Goal: Task Accomplishment & Management: Manage account settings

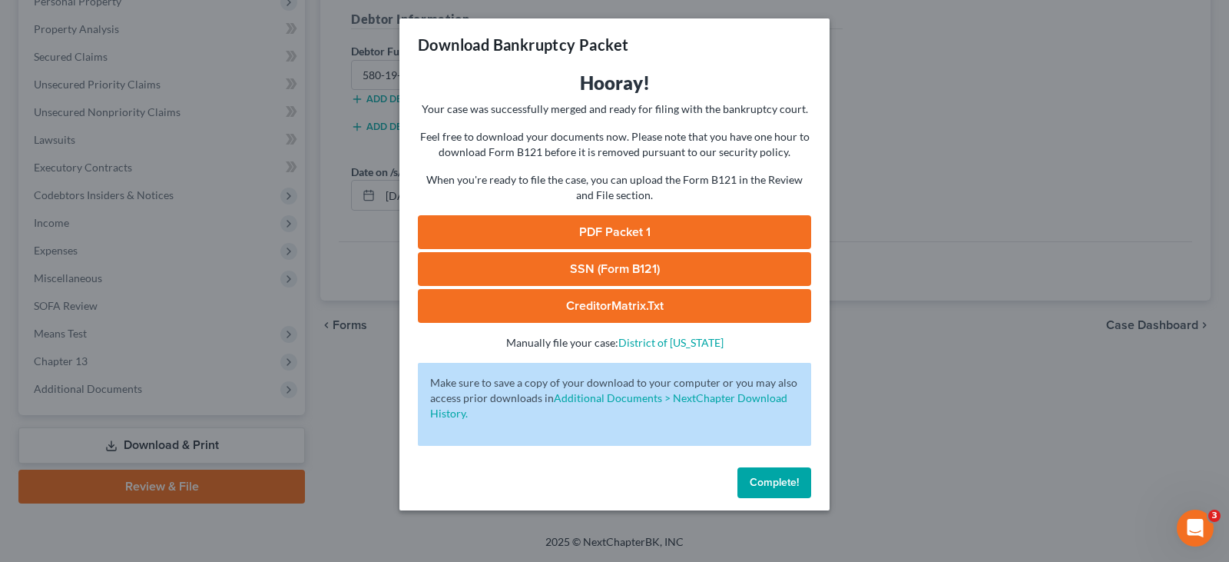
click at [777, 487] on span "Complete!" at bounding box center [774, 482] width 49 height 13
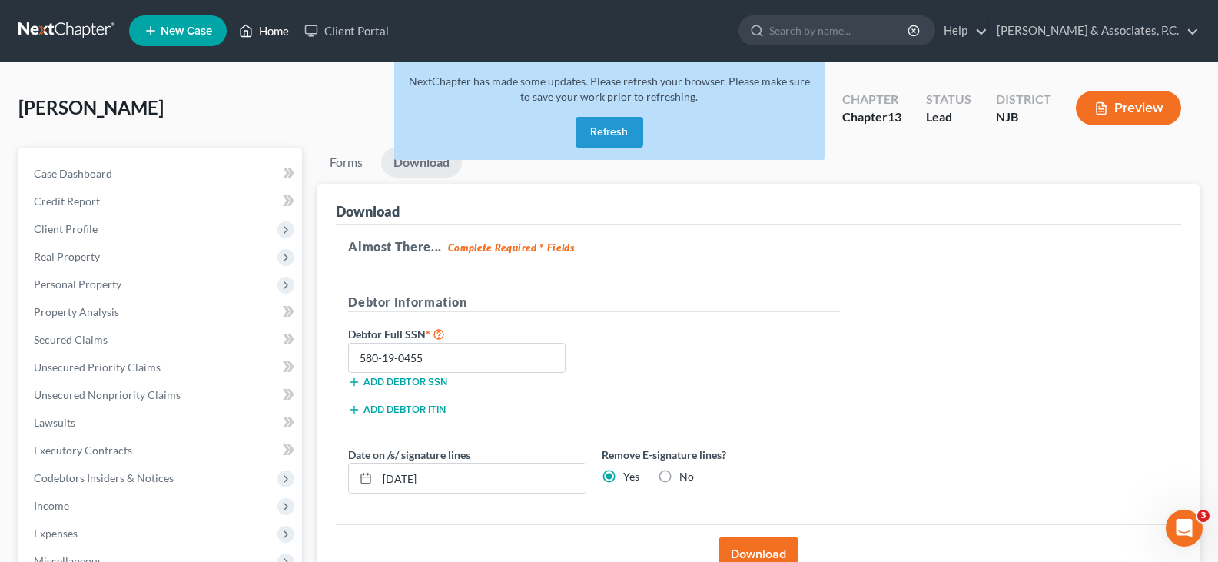
click at [267, 30] on link "Home" at bounding box center [263, 31] width 65 height 28
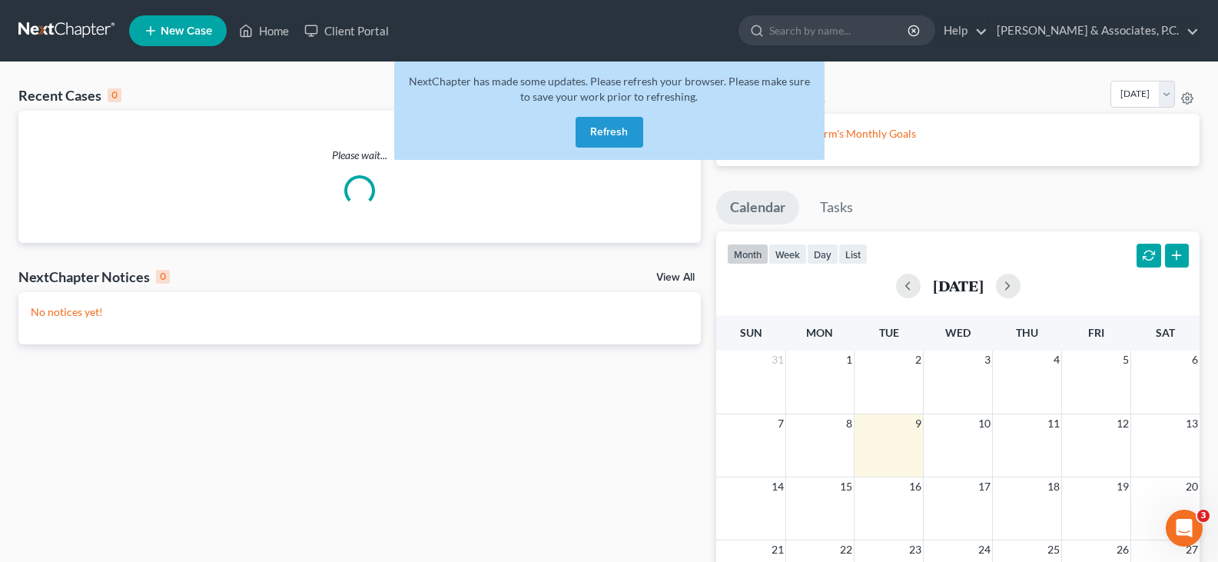
click at [620, 128] on button "Refresh" at bounding box center [609, 132] width 68 height 31
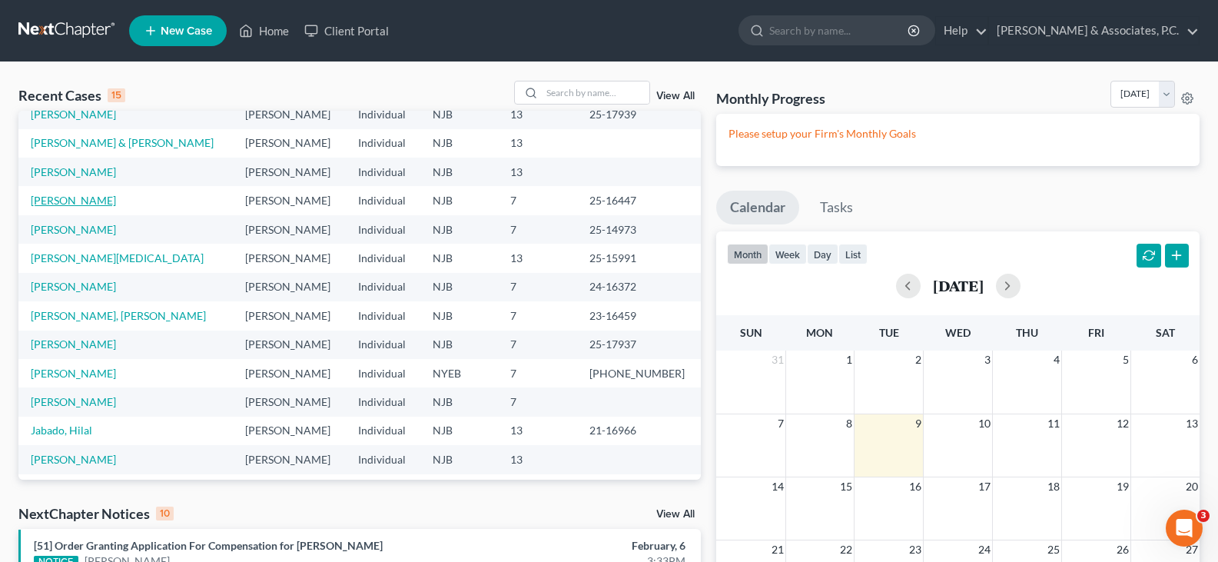
scroll to position [105, 0]
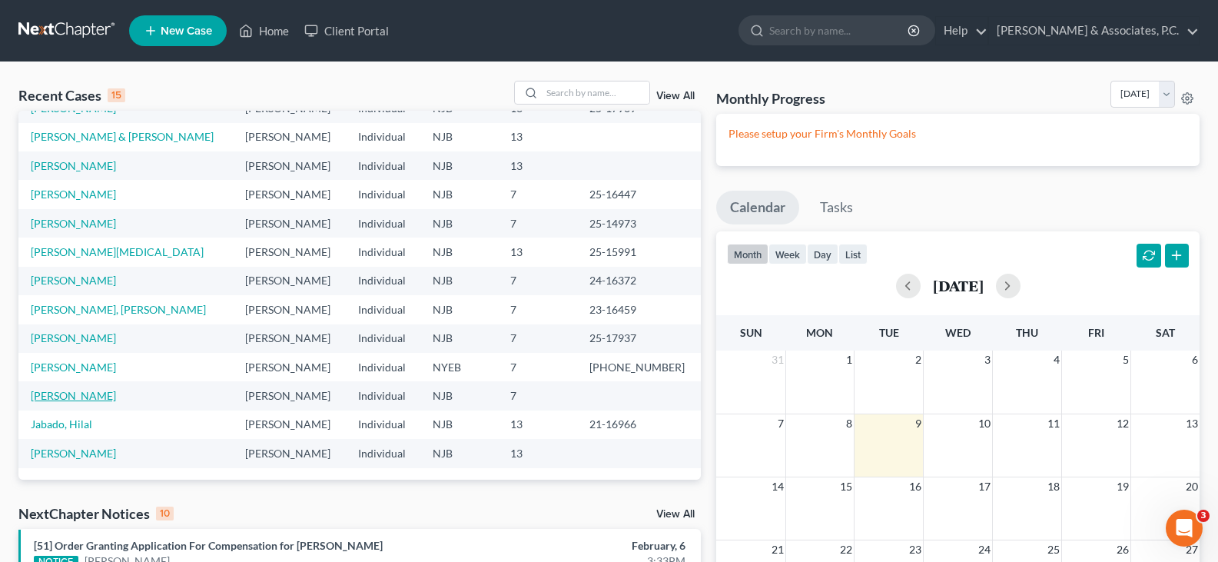
click at [62, 394] on link "[PERSON_NAME]" at bounding box center [73, 395] width 85 height 13
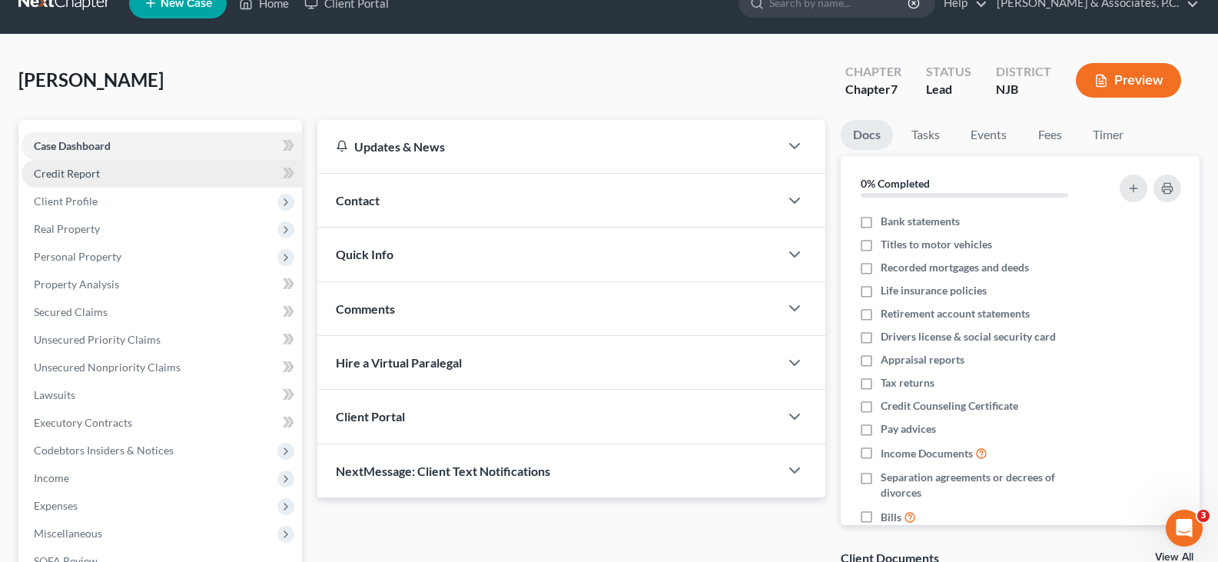
scroll to position [77, 0]
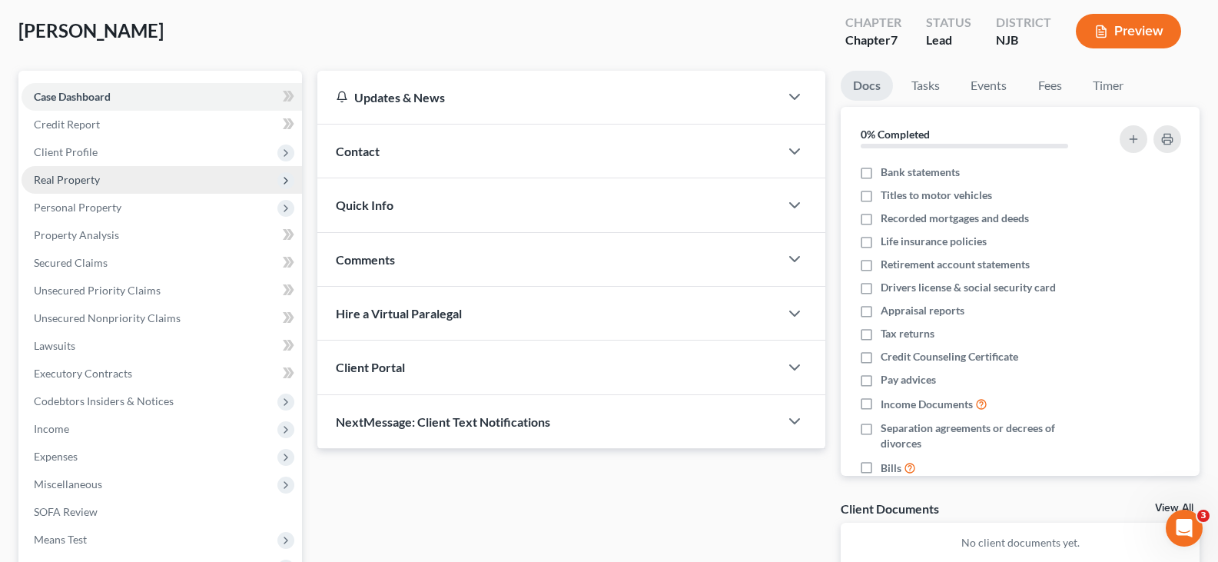
click at [67, 179] on span "Real Property" at bounding box center [67, 179] width 66 height 13
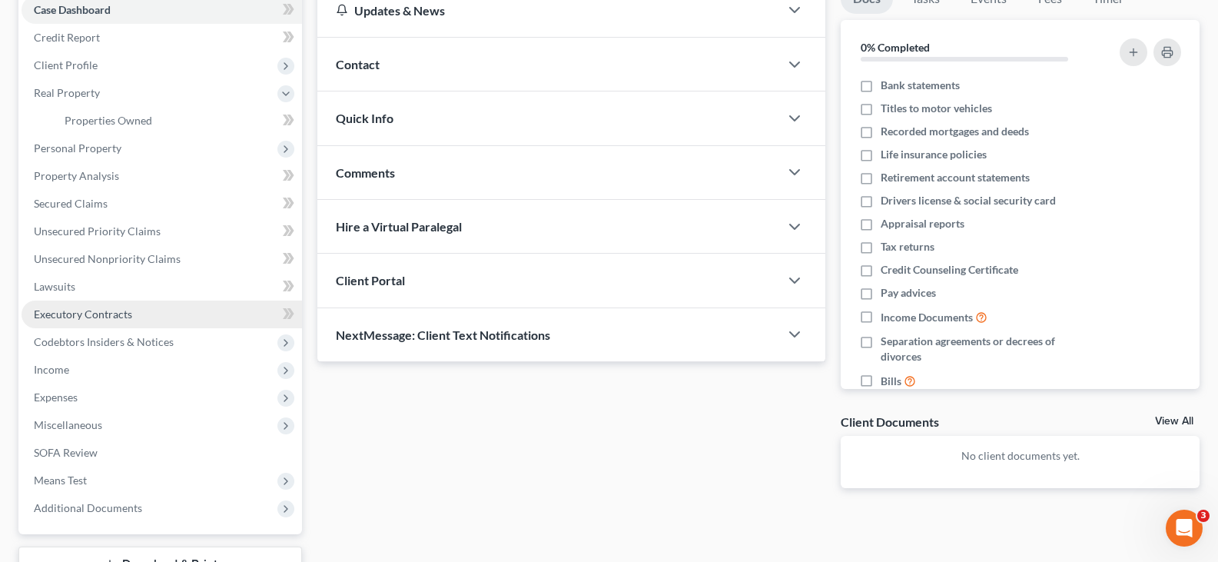
scroll to position [283, 0]
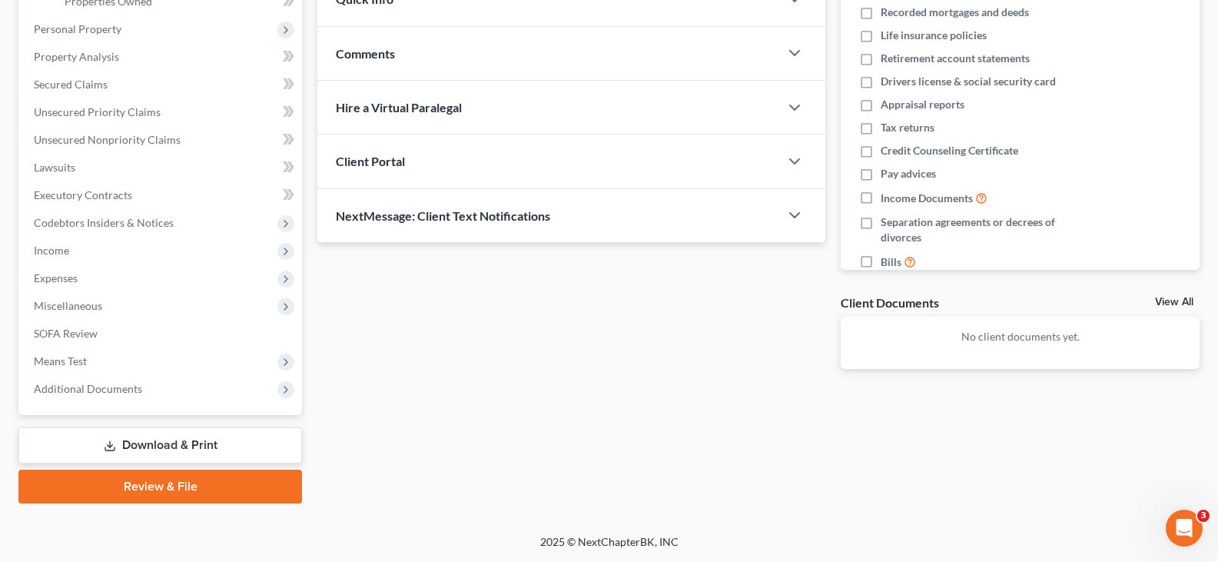
click at [149, 441] on link "Download & Print" at bounding box center [159, 445] width 283 height 36
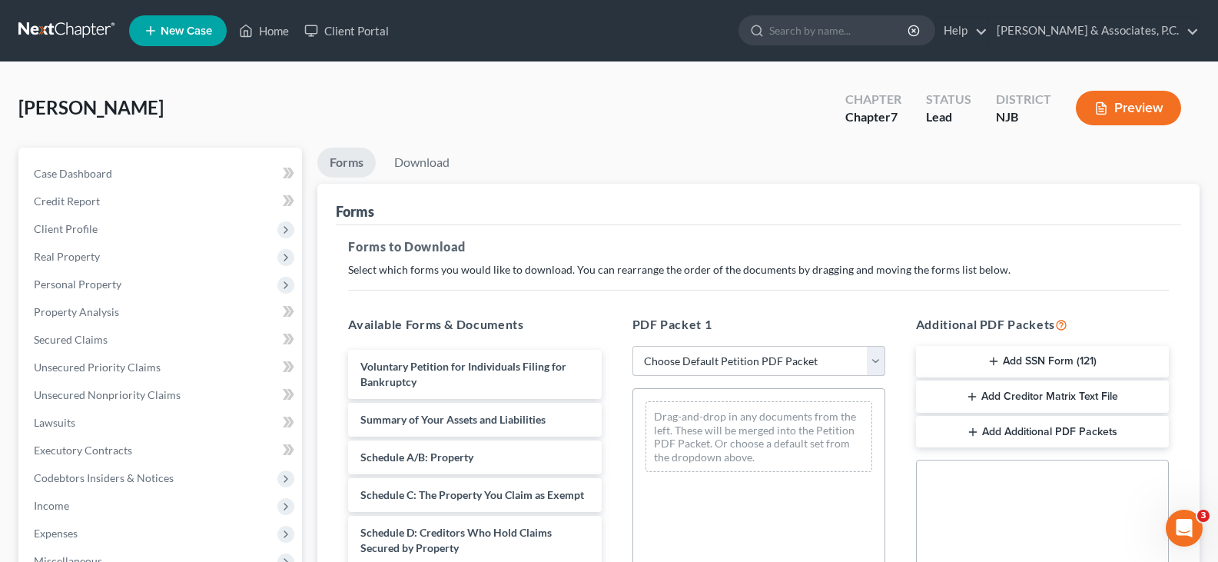
click at [874, 362] on select "Choose Default Petition PDF Packet Complete Bankruptcy Petition (all forms and …" at bounding box center [758, 361] width 253 height 31
select select "0"
click at [632, 346] on select "Choose Default Petition PDF Packet Complete Bankruptcy Petition (all forms and …" at bounding box center [758, 361] width 253 height 31
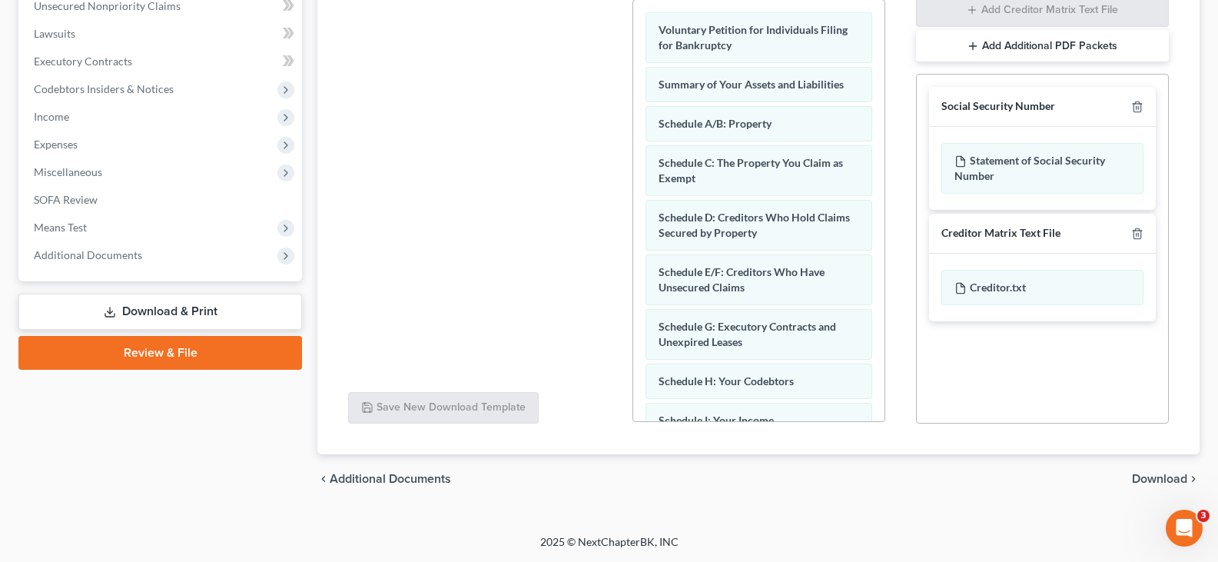
scroll to position [549, 0]
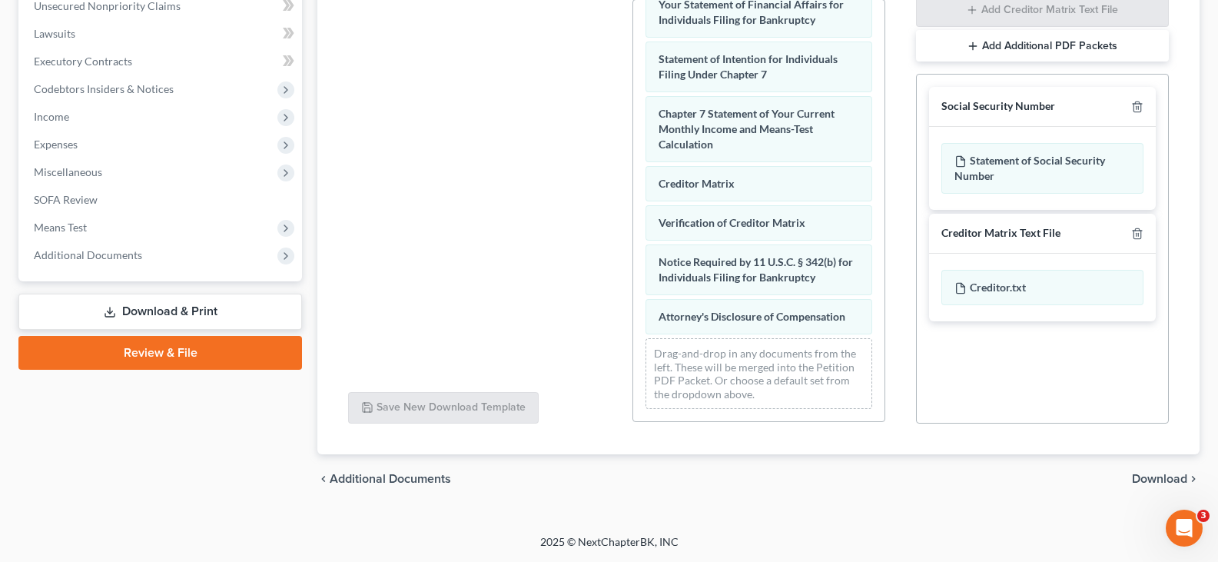
click at [1159, 477] on span "Download" at bounding box center [1159, 478] width 55 height 12
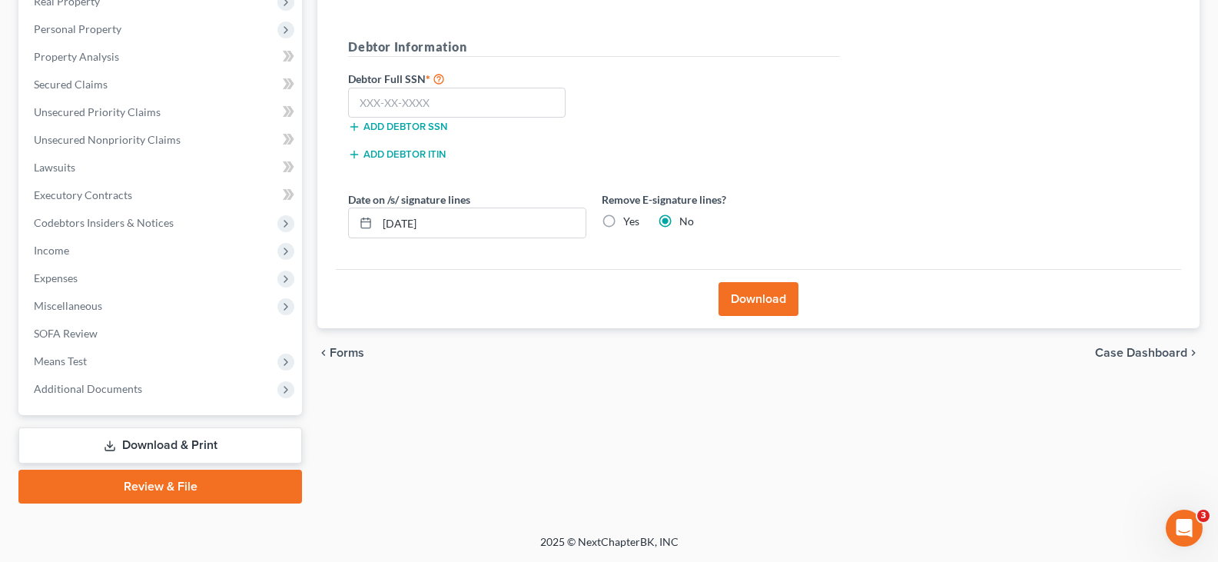
scroll to position [255, 0]
click at [413, 104] on input "text" at bounding box center [456, 103] width 217 height 31
type input "146-86-0005"
click at [623, 222] on label "Yes" at bounding box center [631, 221] width 16 height 15
click at [629, 222] on input "Yes" at bounding box center [634, 219] width 10 height 10
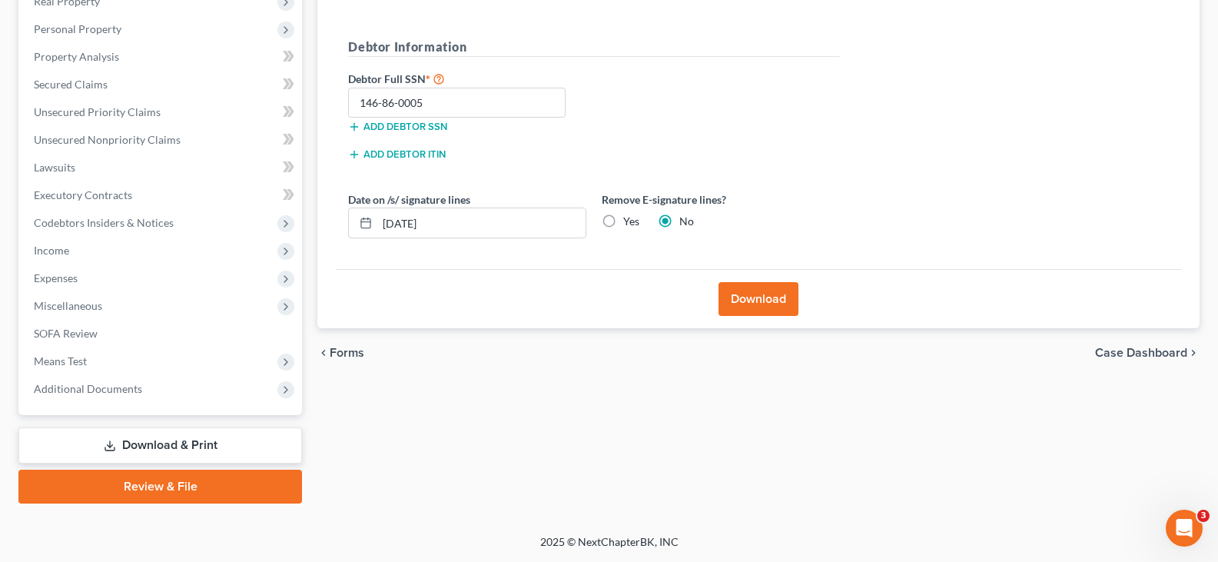
radio input "true"
radio input "false"
click at [754, 303] on button "Download" at bounding box center [758, 299] width 80 height 34
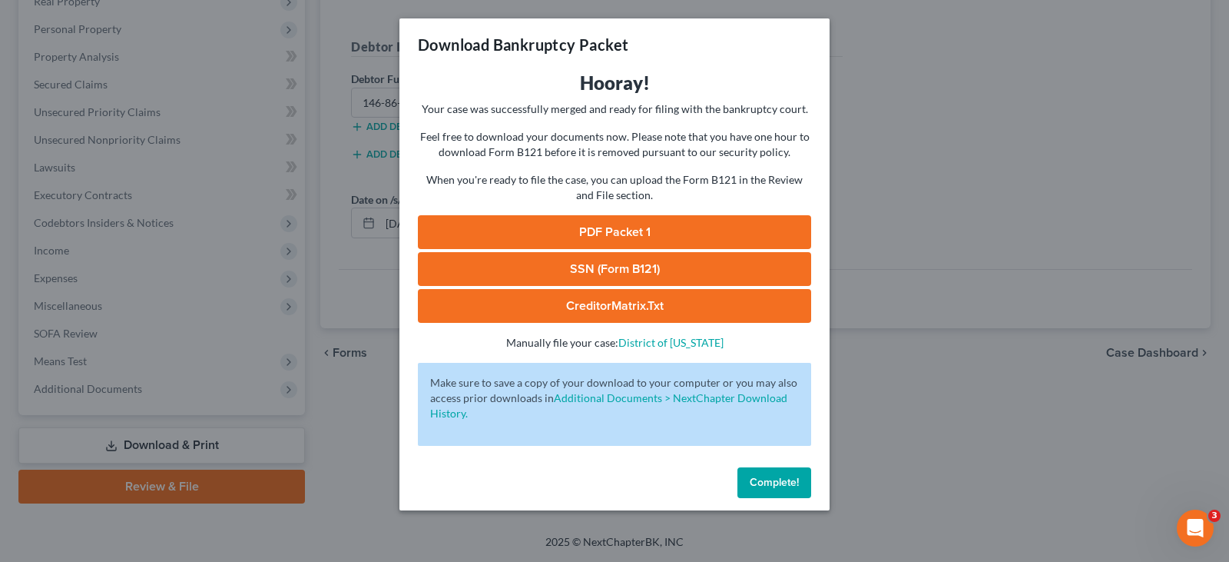
click at [644, 265] on link "SSN (Form B121)" at bounding box center [614, 269] width 393 height 34
click at [627, 231] on link "PDF Packet 1" at bounding box center [614, 232] width 393 height 34
click at [797, 482] on span "Complete!" at bounding box center [774, 482] width 49 height 13
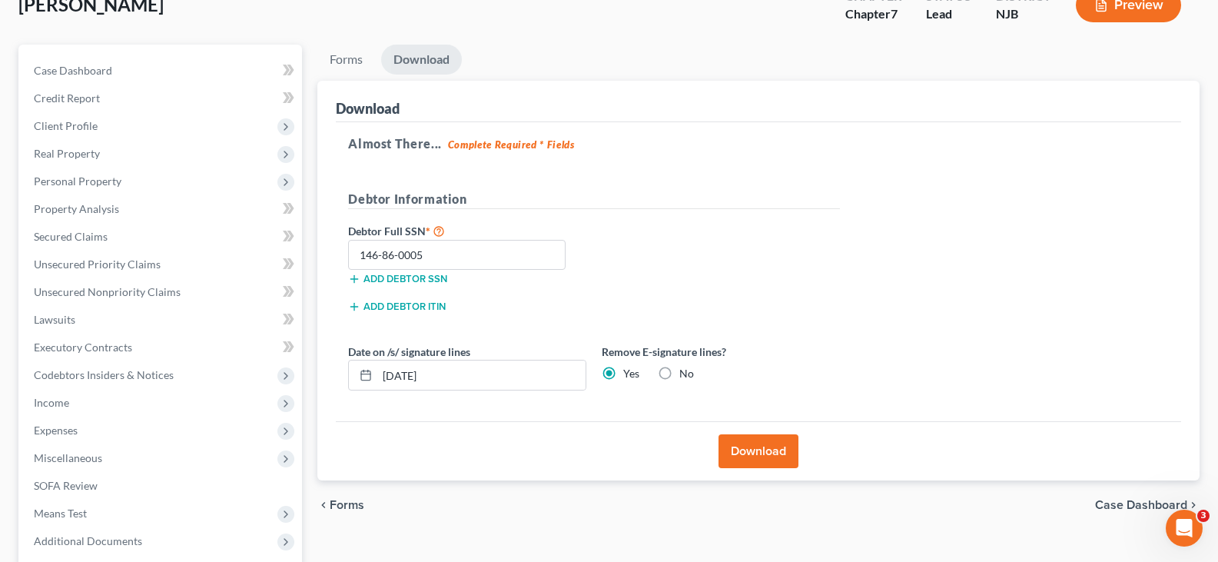
scroll to position [0, 0]
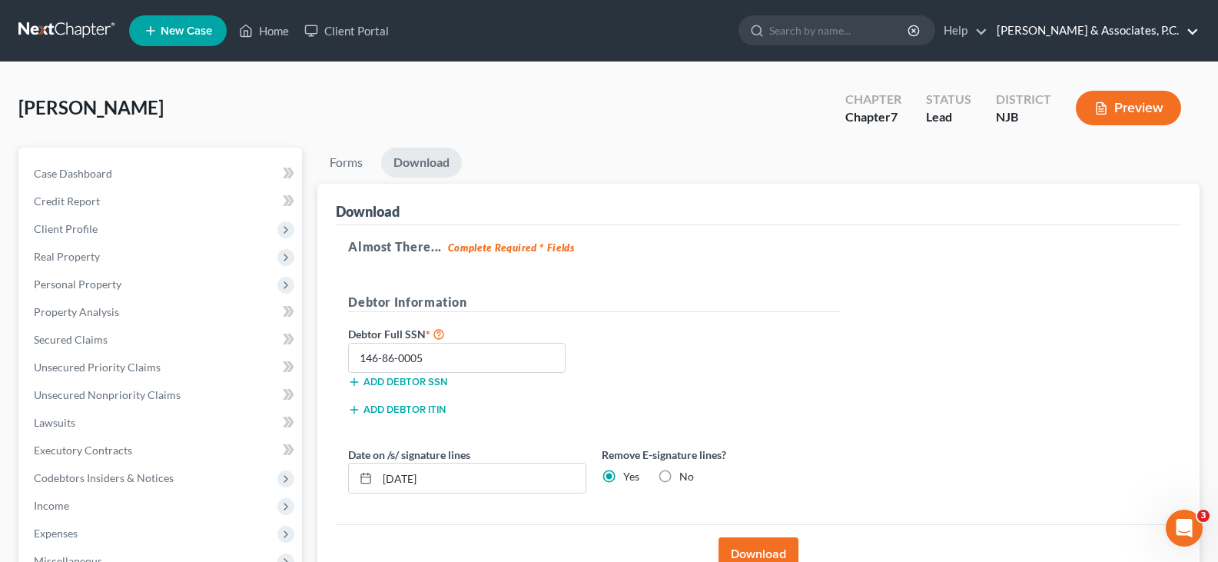
click at [1123, 28] on link "[PERSON_NAME] & Associates, P.C." at bounding box center [1094, 31] width 210 height 28
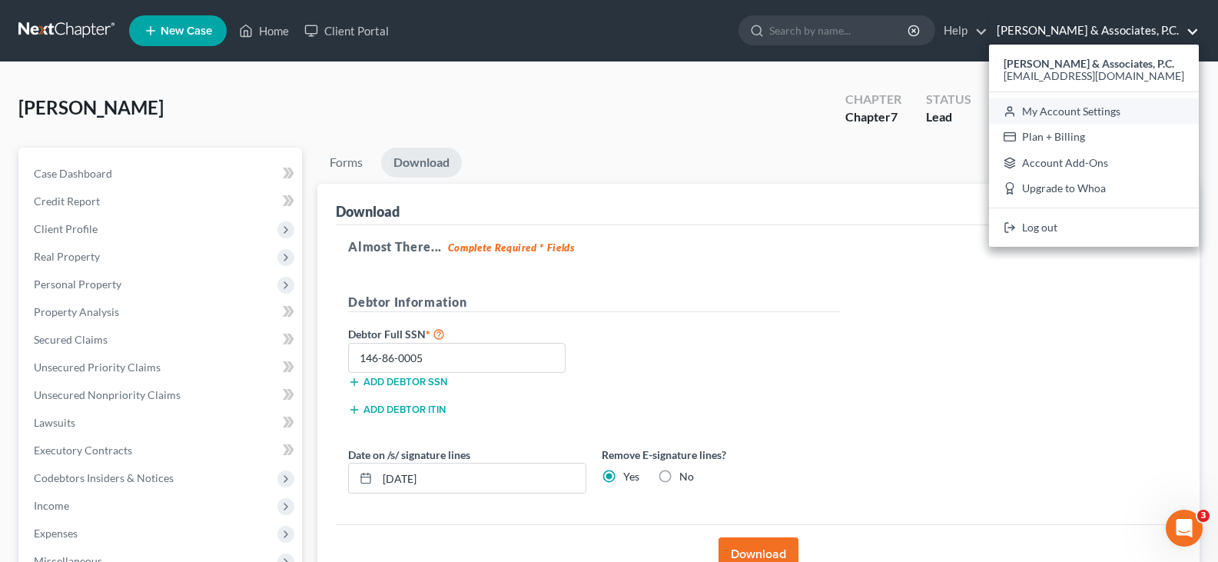
click at [1085, 113] on link "My Account Settings" at bounding box center [1094, 111] width 210 height 26
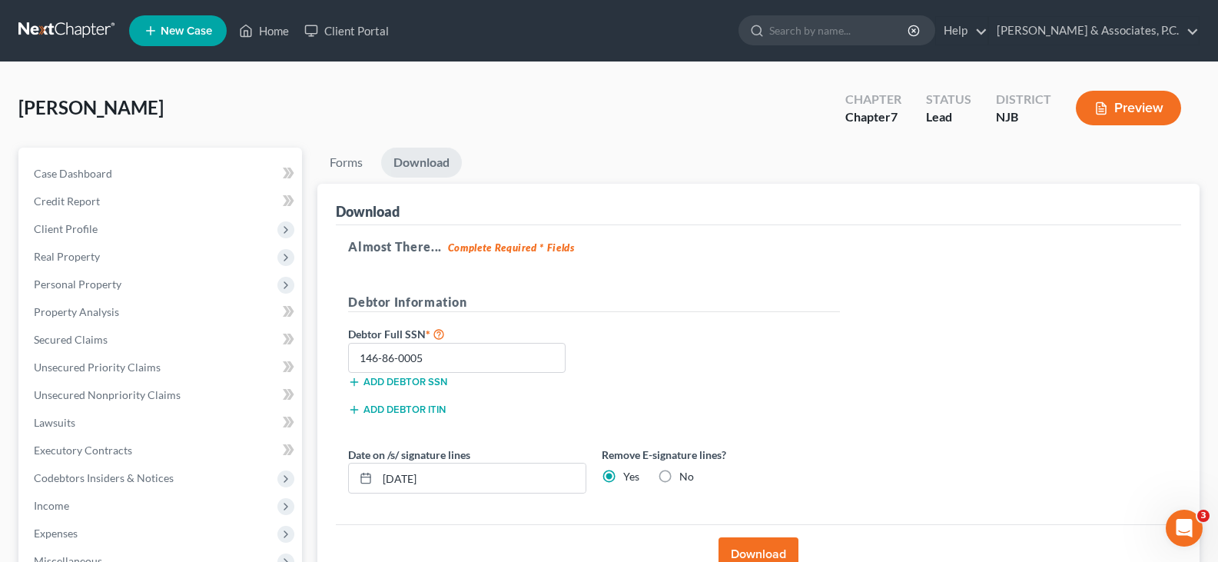
select select "24"
select select "33"
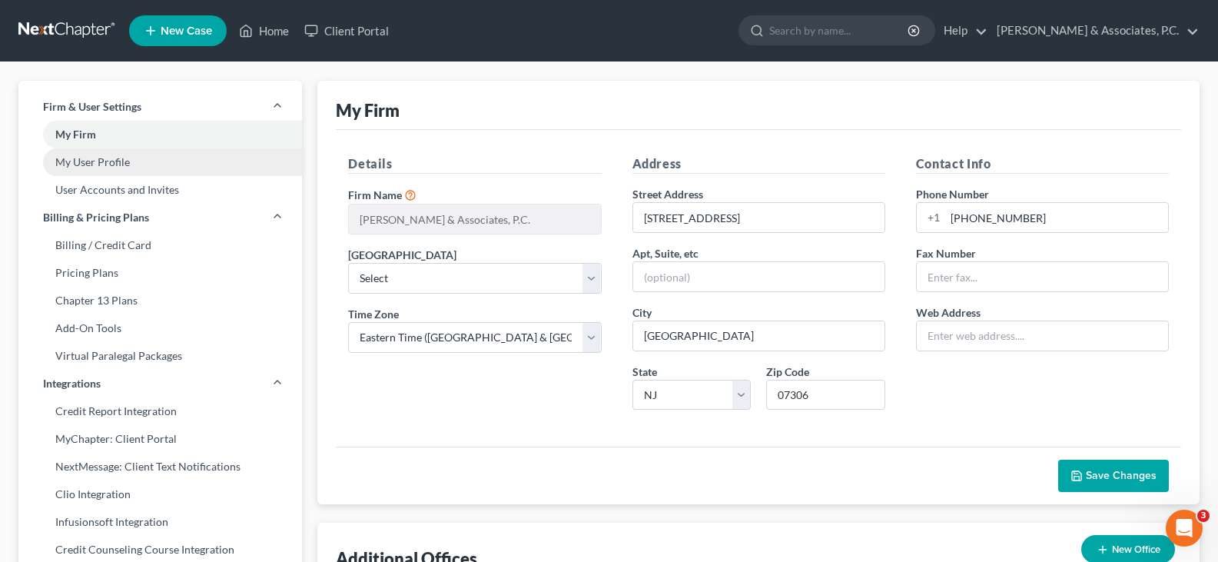
click at [88, 164] on link "My User Profile" at bounding box center [159, 162] width 283 height 28
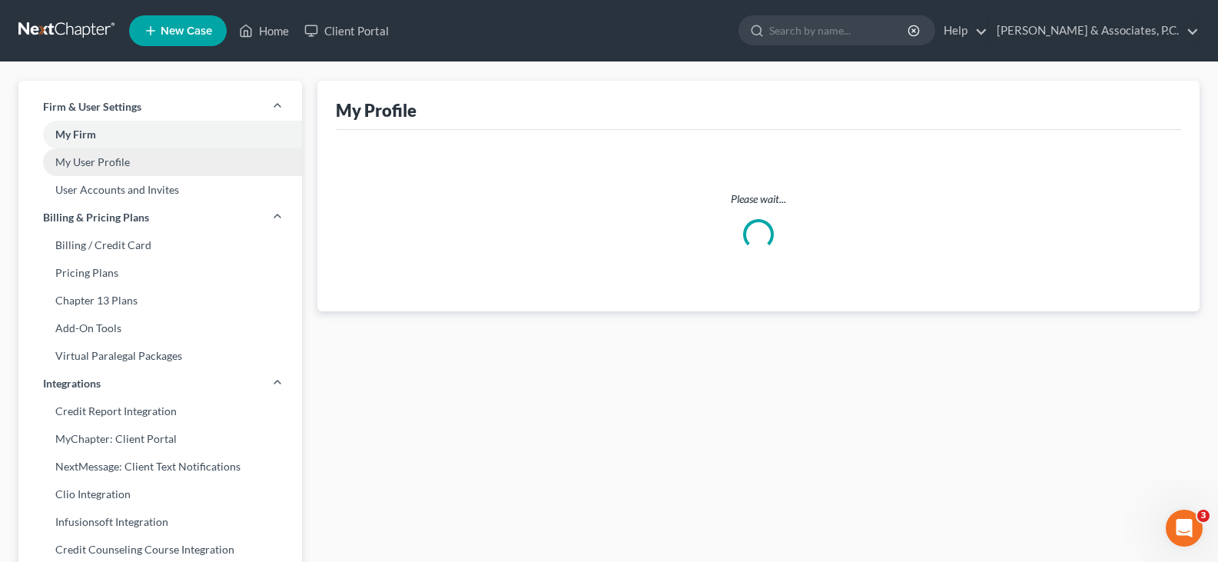
select select "33"
select select "paralegal"
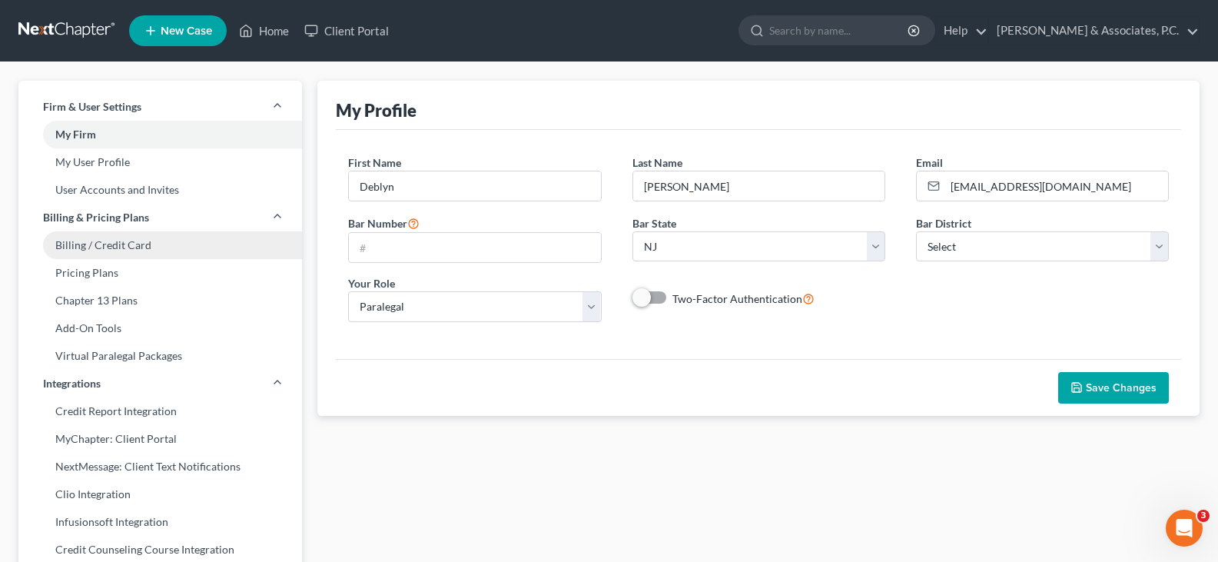
click at [78, 243] on link "Billing / Credit Card" at bounding box center [159, 245] width 283 height 28
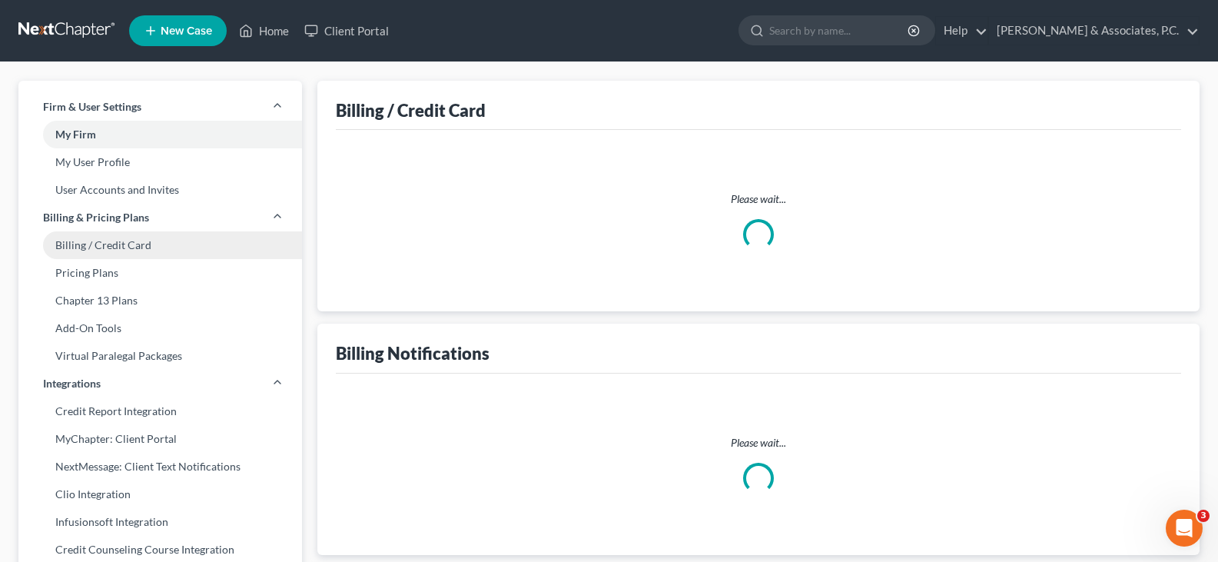
select select "33"
select select "2"
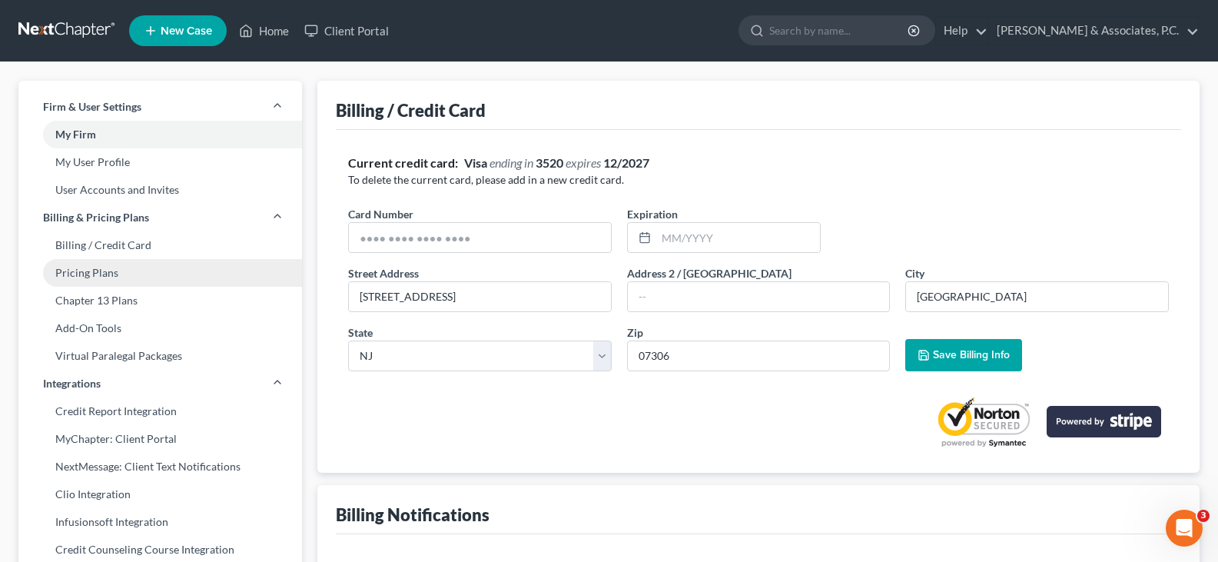
click at [85, 273] on link "Pricing Plans" at bounding box center [159, 273] width 283 height 28
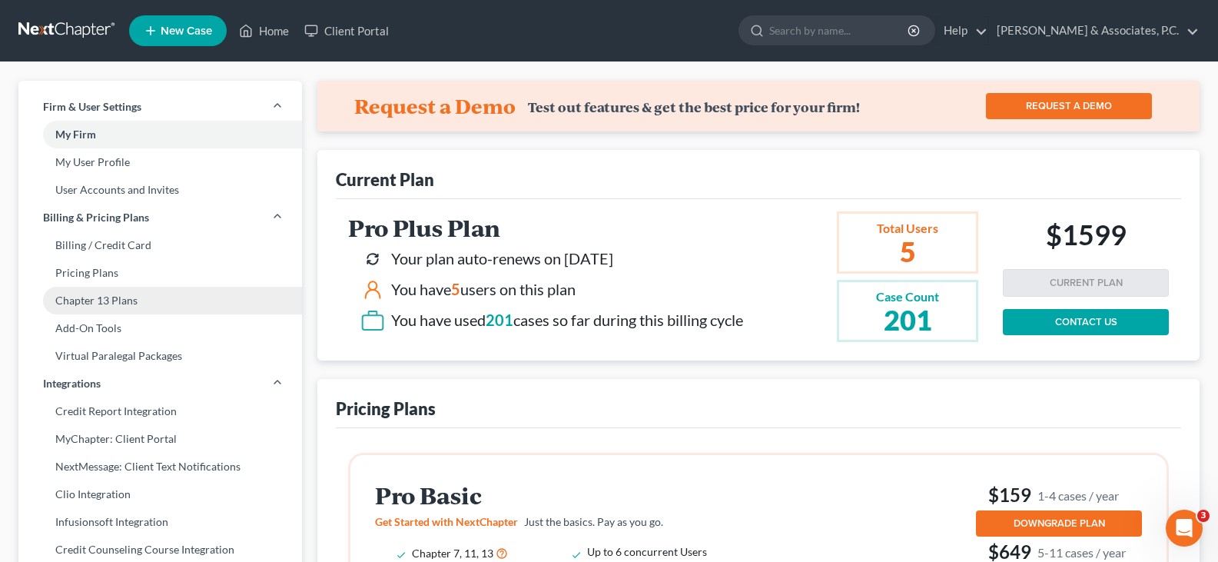
click at [85, 299] on link "Chapter 13 Plans" at bounding box center [159, 301] width 283 height 28
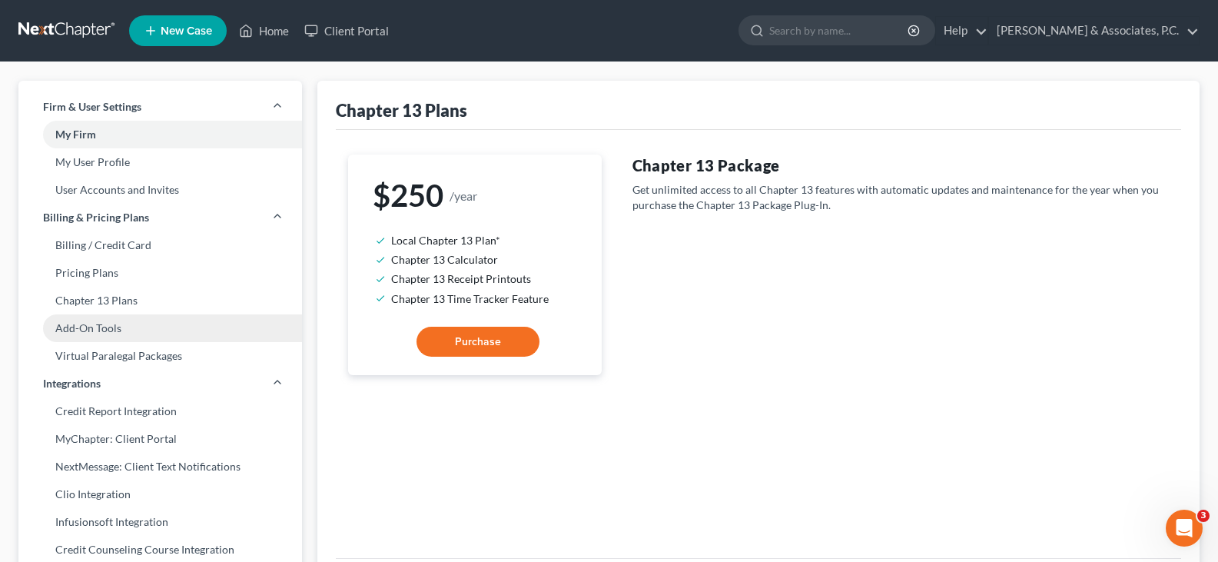
click at [87, 325] on link "Add-On Tools" at bounding box center [159, 328] width 283 height 28
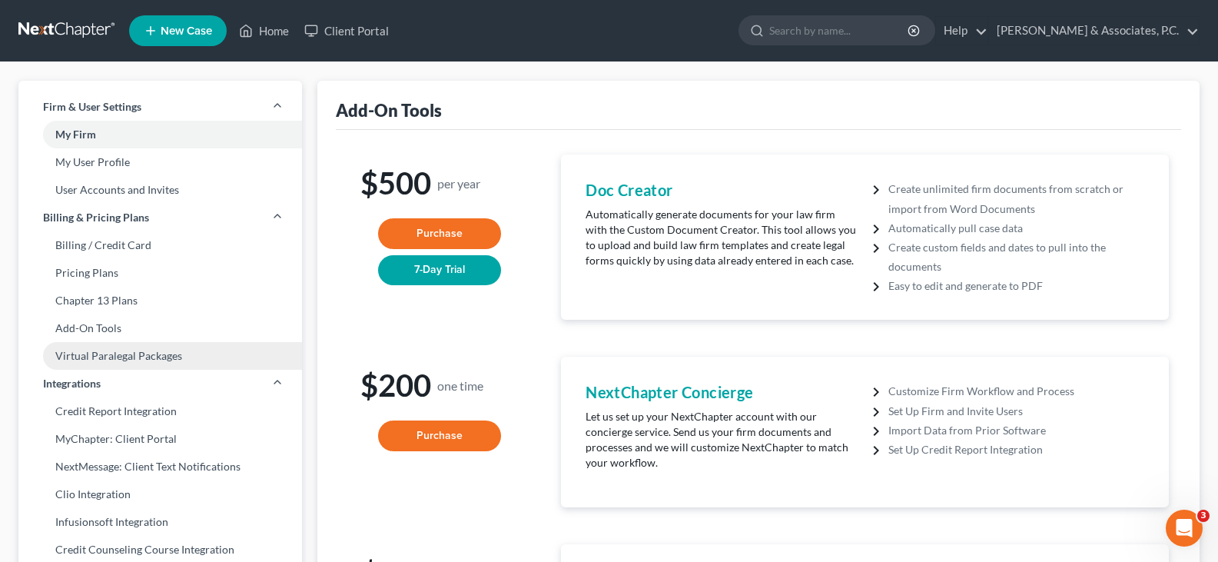
click at [85, 353] on link "Virtual Paralegal Packages" at bounding box center [159, 356] width 283 height 28
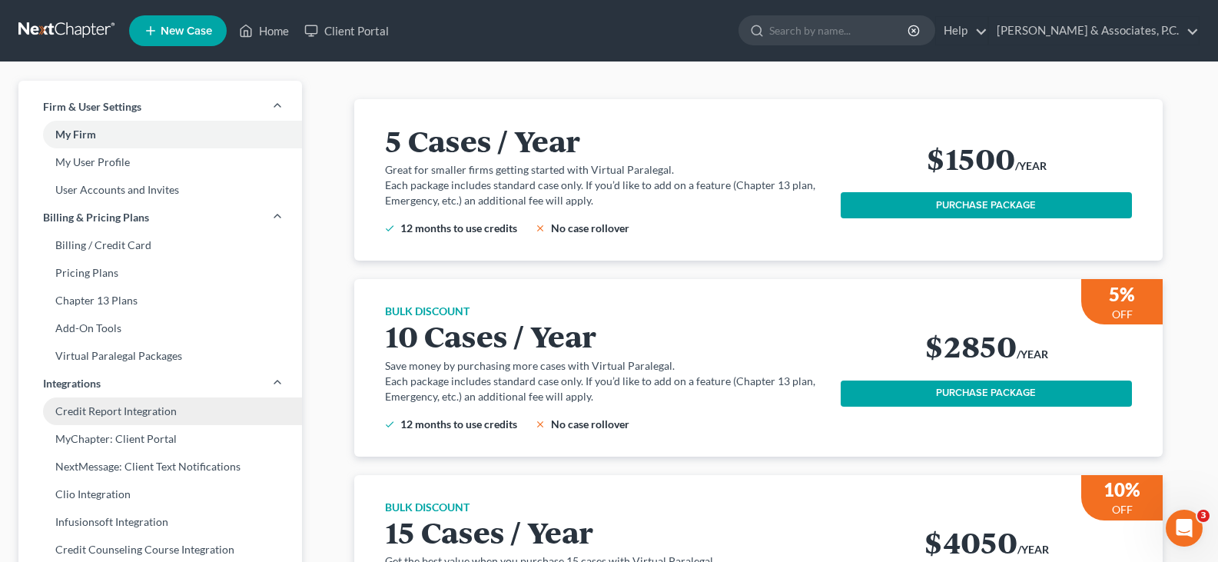
click at [83, 413] on link "Credit Report Integration" at bounding box center [159, 411] width 283 height 28
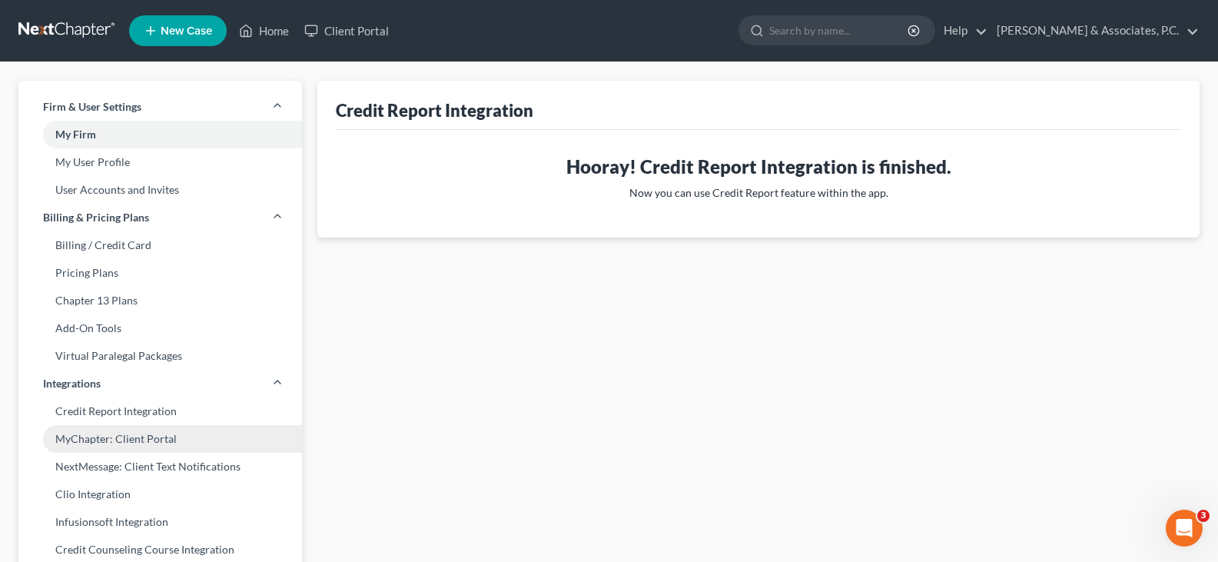
click at [86, 436] on link "MyChapter: Client Portal" at bounding box center [159, 439] width 283 height 28
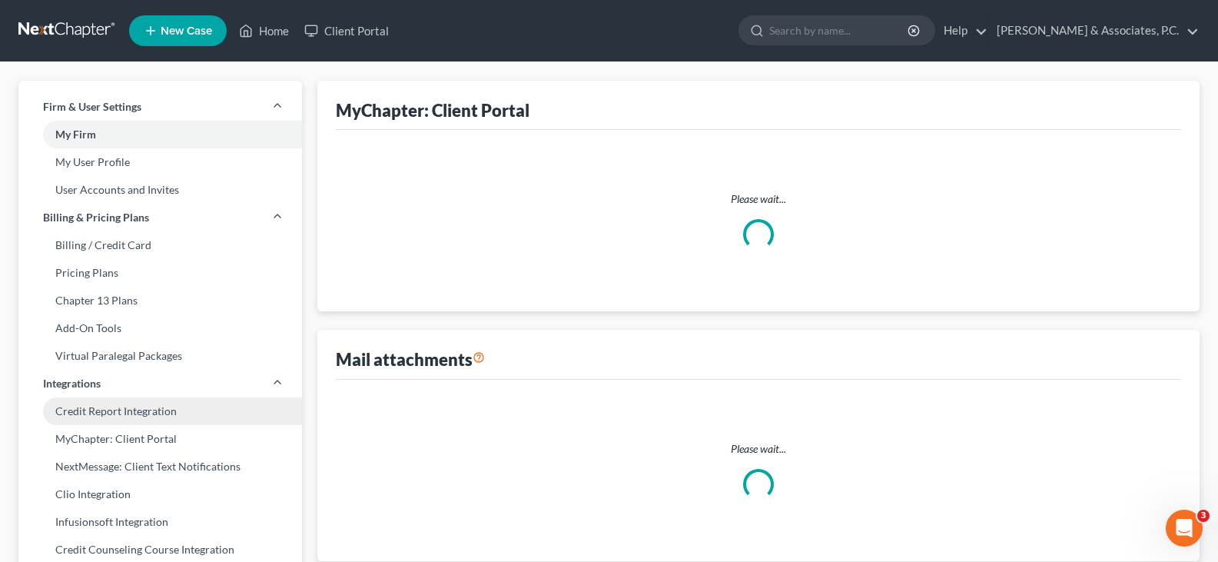
select select "2"
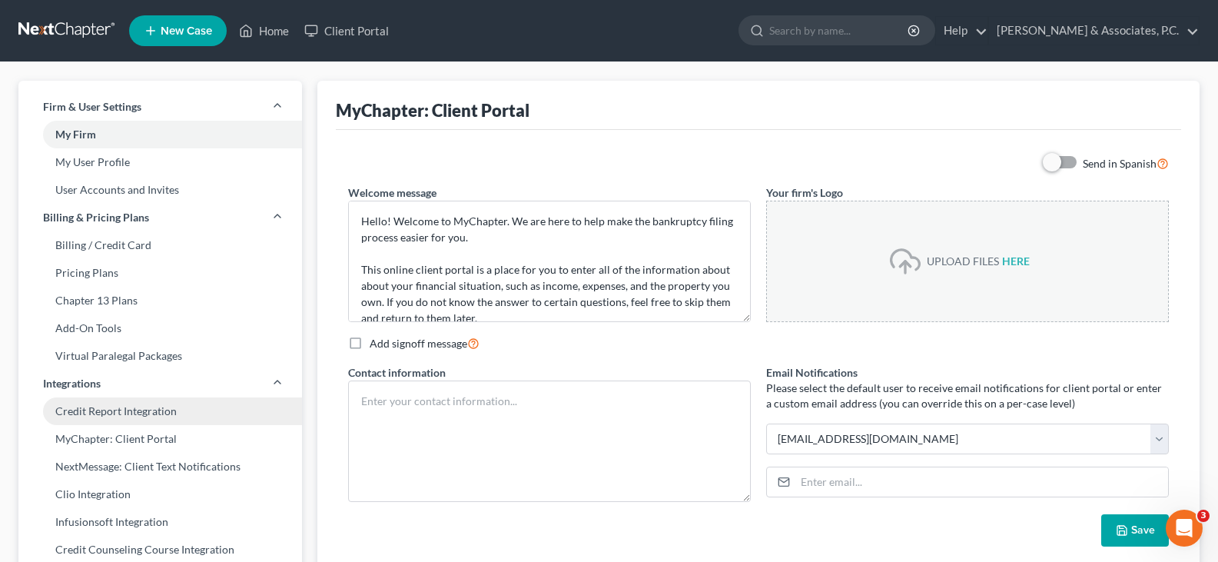
scroll to position [77, 0]
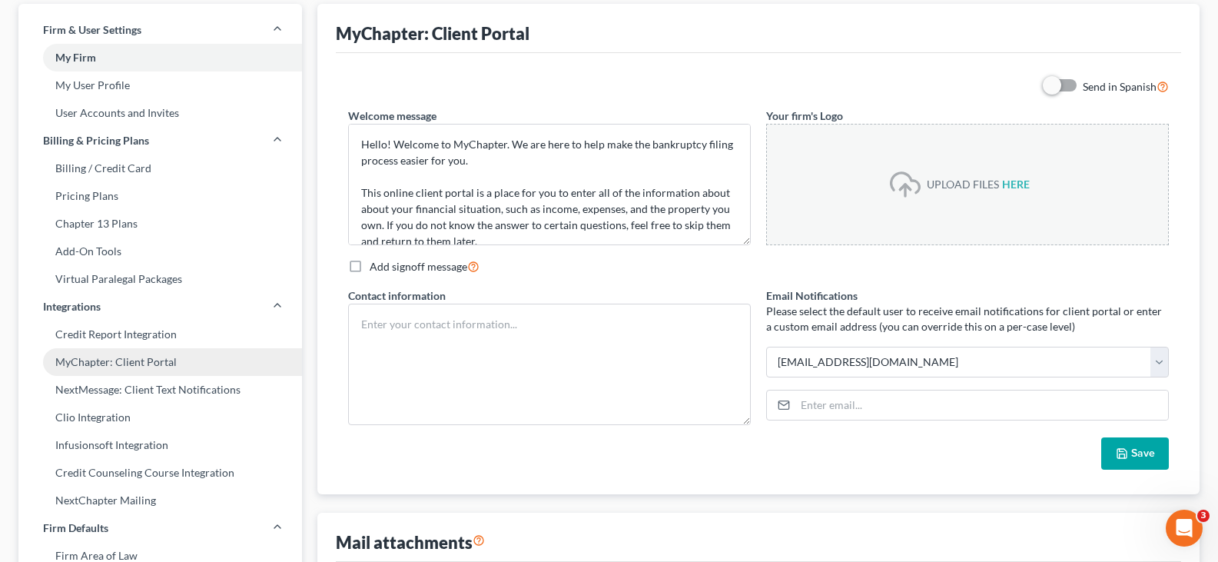
click at [94, 364] on link "MyChapter: Client Portal" at bounding box center [159, 362] width 283 height 28
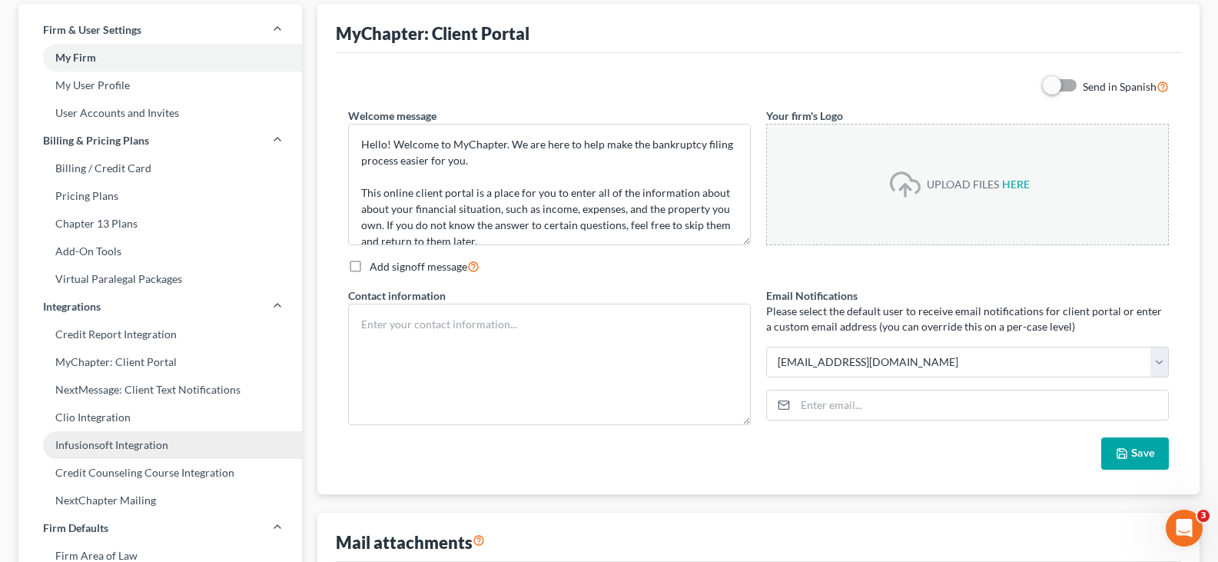
click at [77, 442] on link "Infusionsoft Integration" at bounding box center [159, 445] width 283 height 28
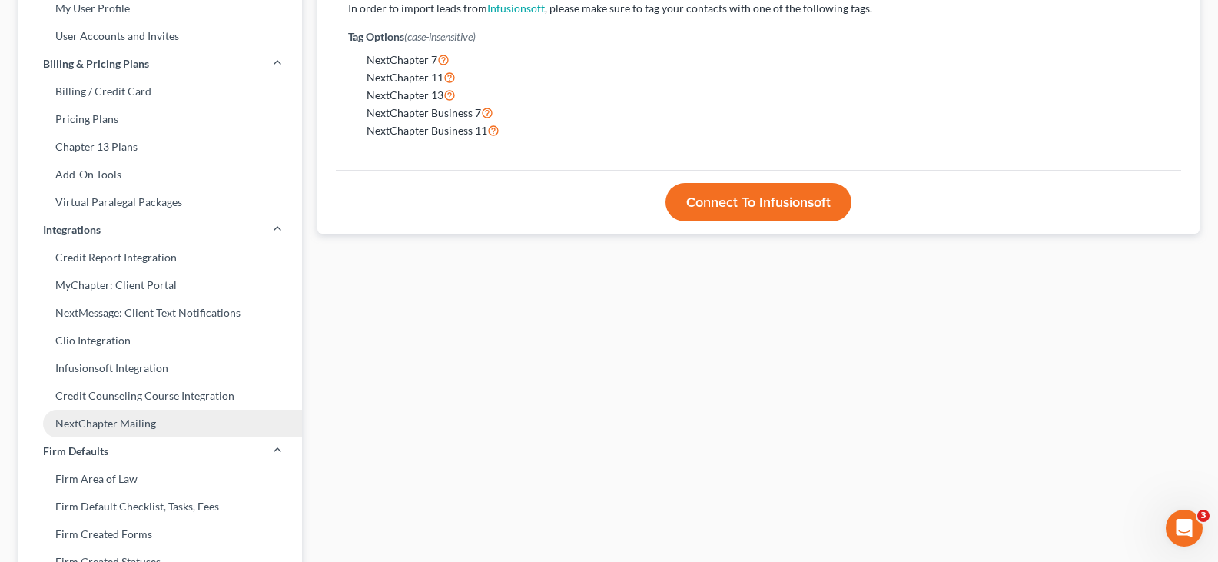
click at [99, 430] on link "NextChapter Mailing" at bounding box center [159, 423] width 283 height 28
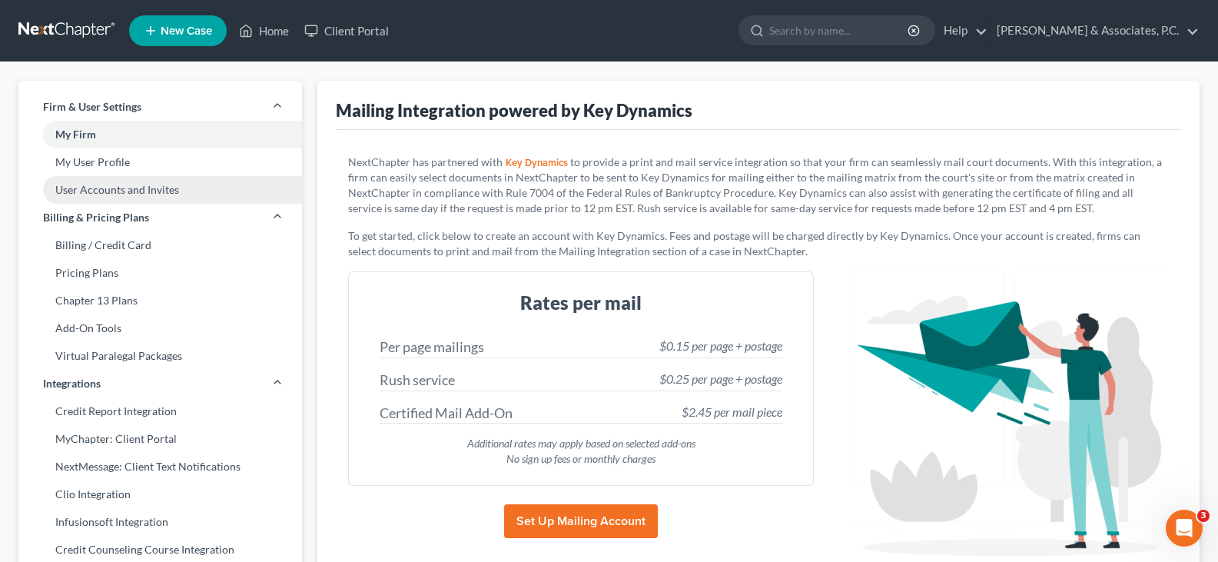
click at [106, 192] on link "User Accounts and Invites" at bounding box center [159, 190] width 283 height 28
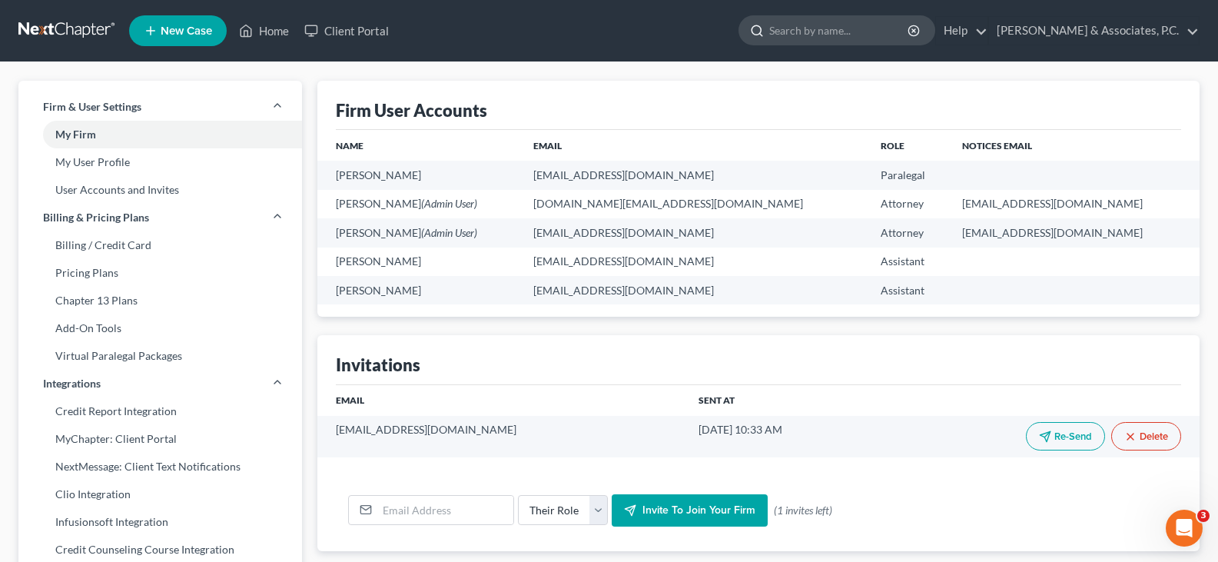
click at [832, 35] on input "search" at bounding box center [839, 30] width 141 height 28
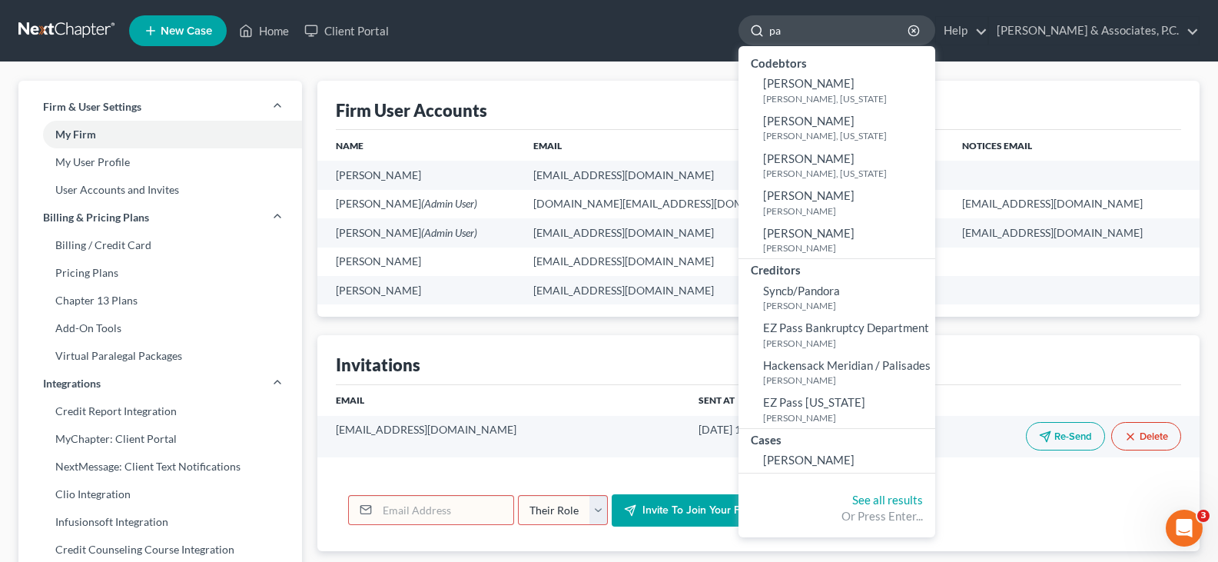
type input "p"
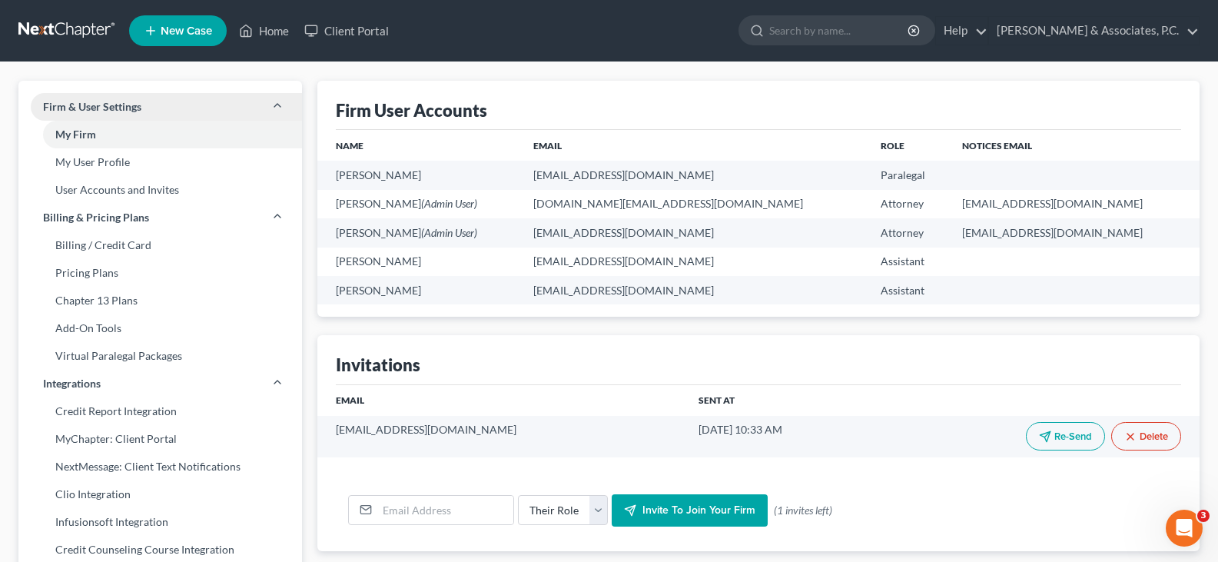
click at [94, 108] on span "Firm & User Settings" at bounding box center [92, 106] width 98 height 15
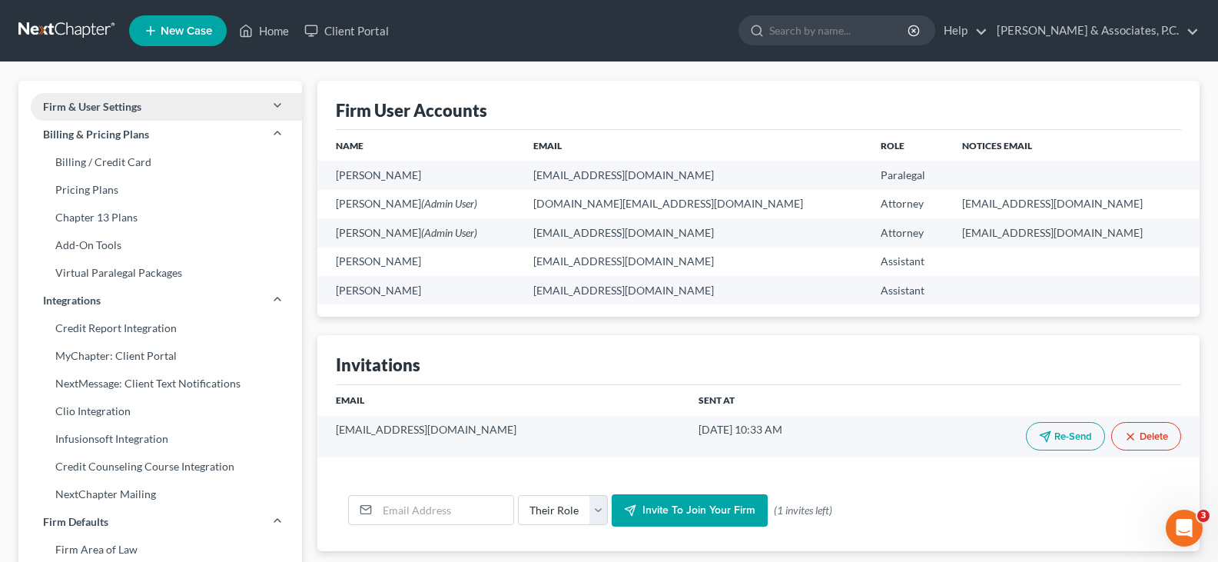
click at [93, 106] on span "Firm & User Settings" at bounding box center [92, 106] width 98 height 15
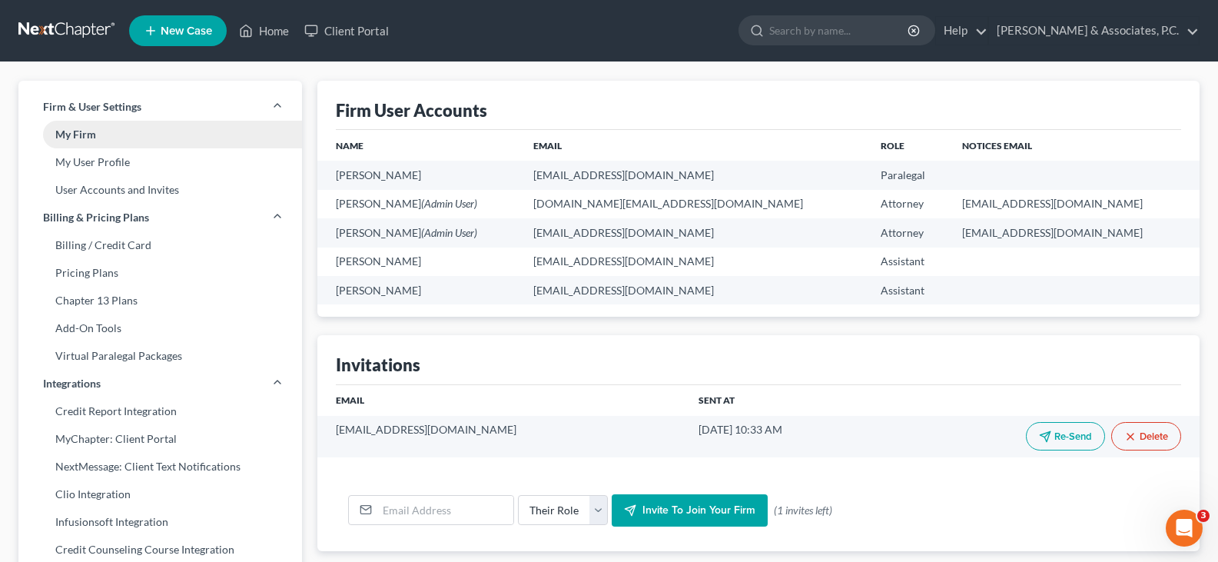
click at [75, 138] on link "My Firm" at bounding box center [159, 135] width 283 height 28
select select "51"
select select "24"
select select "33"
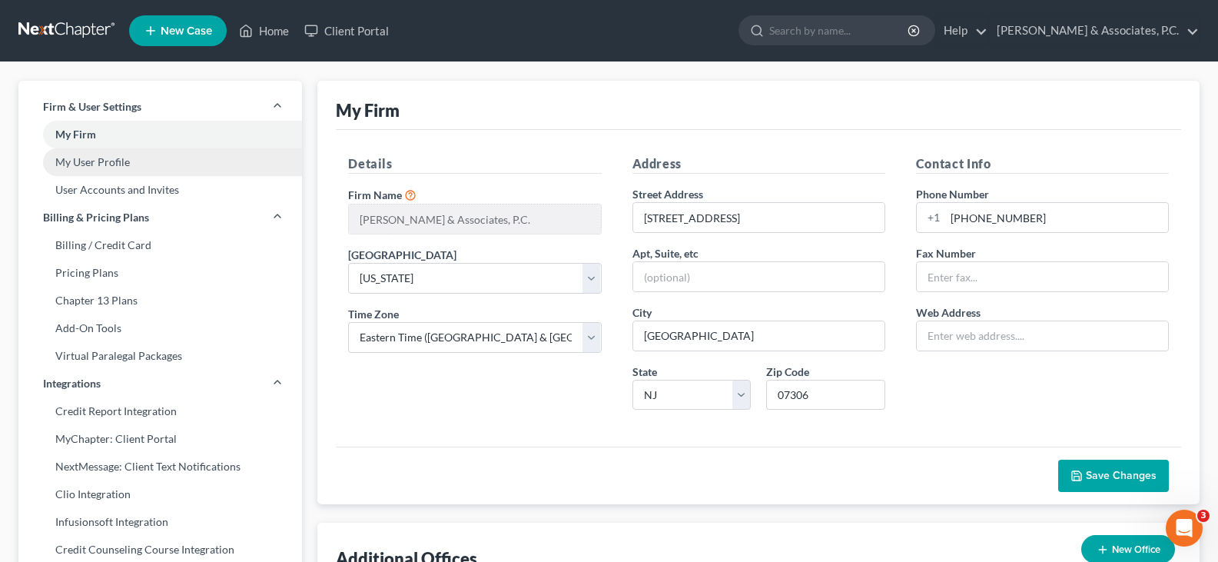
click at [78, 167] on link "My User Profile" at bounding box center [159, 162] width 283 height 28
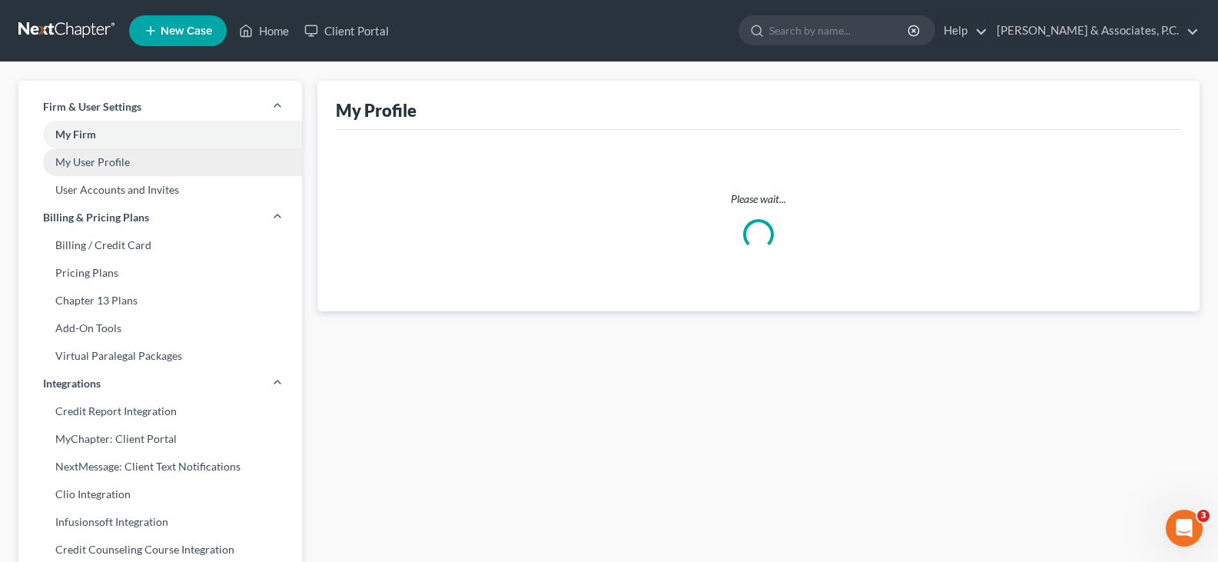
select select "33"
select select "paralegal"
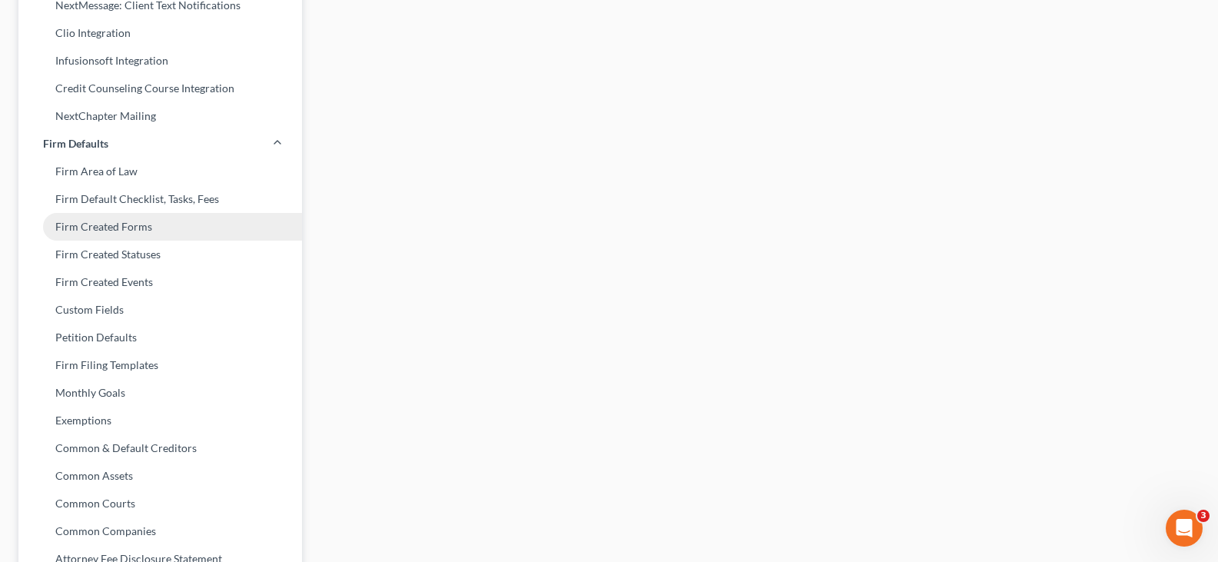
scroll to position [604, 0]
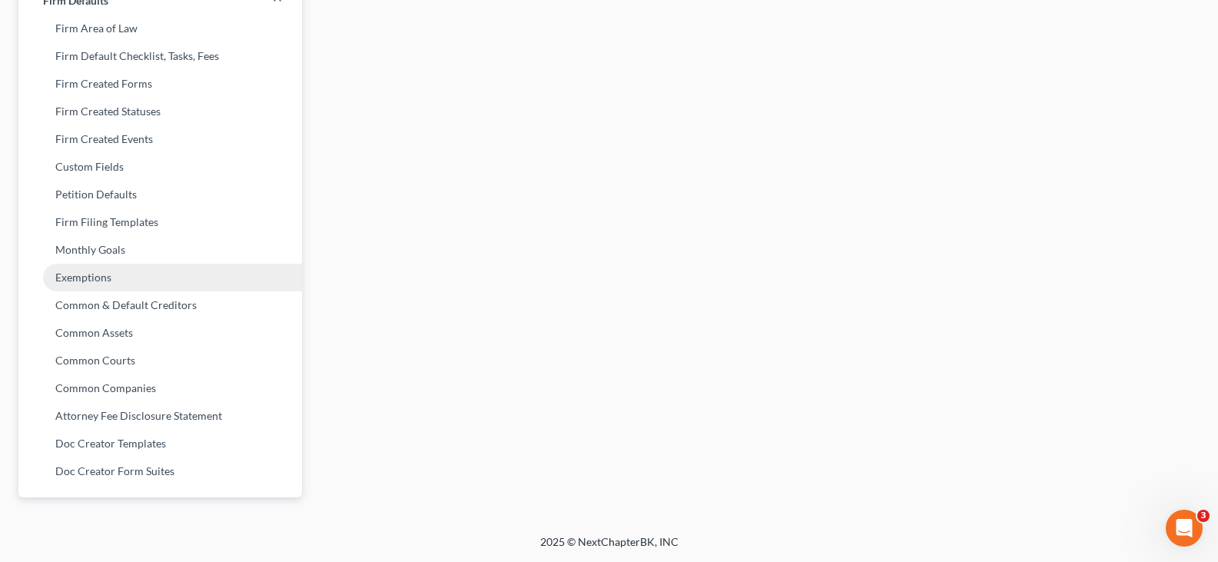
click at [94, 277] on link "Exemptions" at bounding box center [159, 278] width 283 height 28
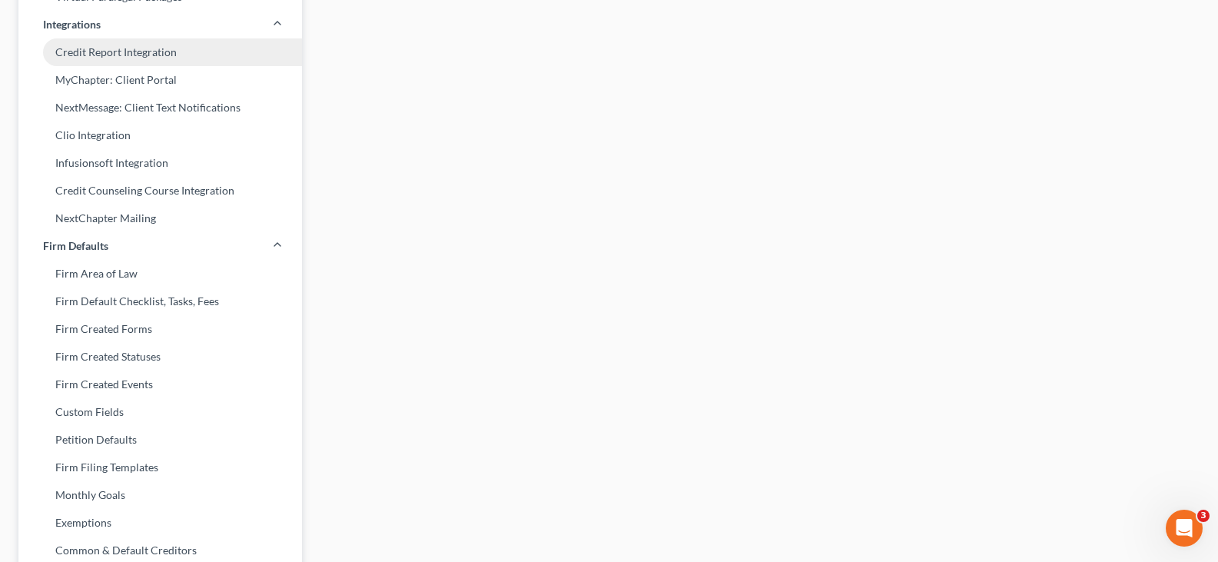
select select "0"
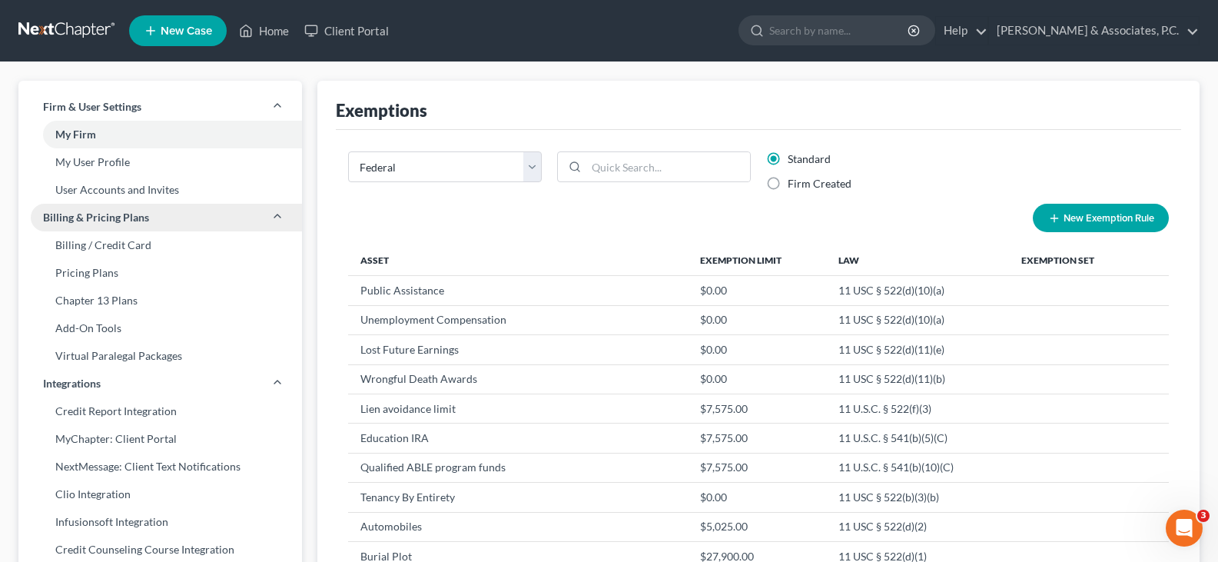
click at [81, 217] on span "Billing & Pricing Plans" at bounding box center [96, 217] width 106 height 15
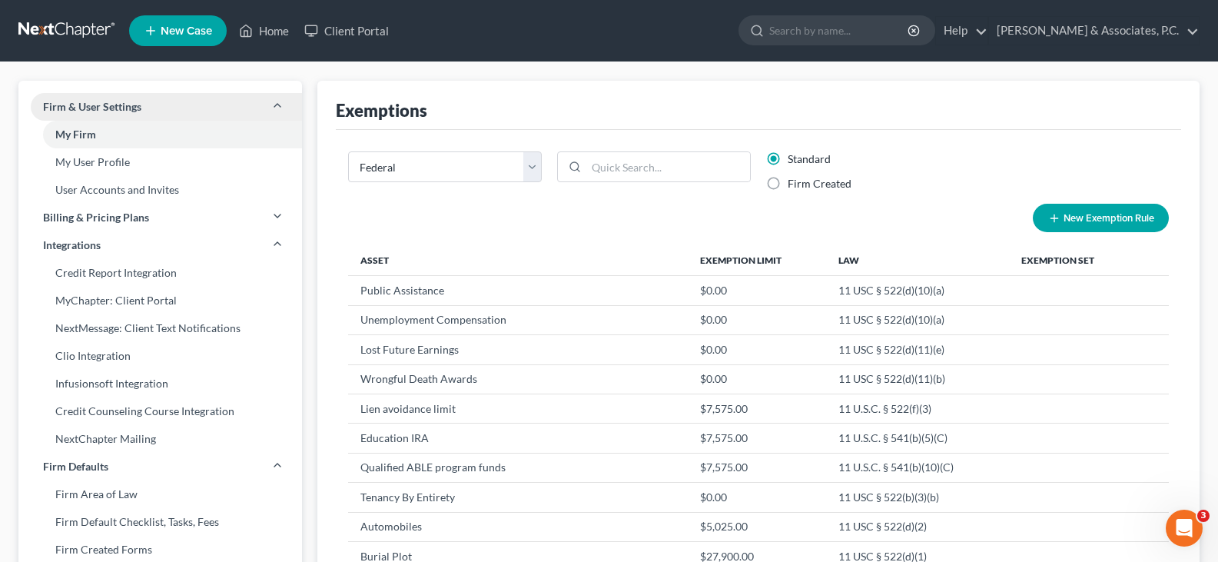
click at [138, 107] on span "Firm & User Settings" at bounding box center [92, 106] width 98 height 15
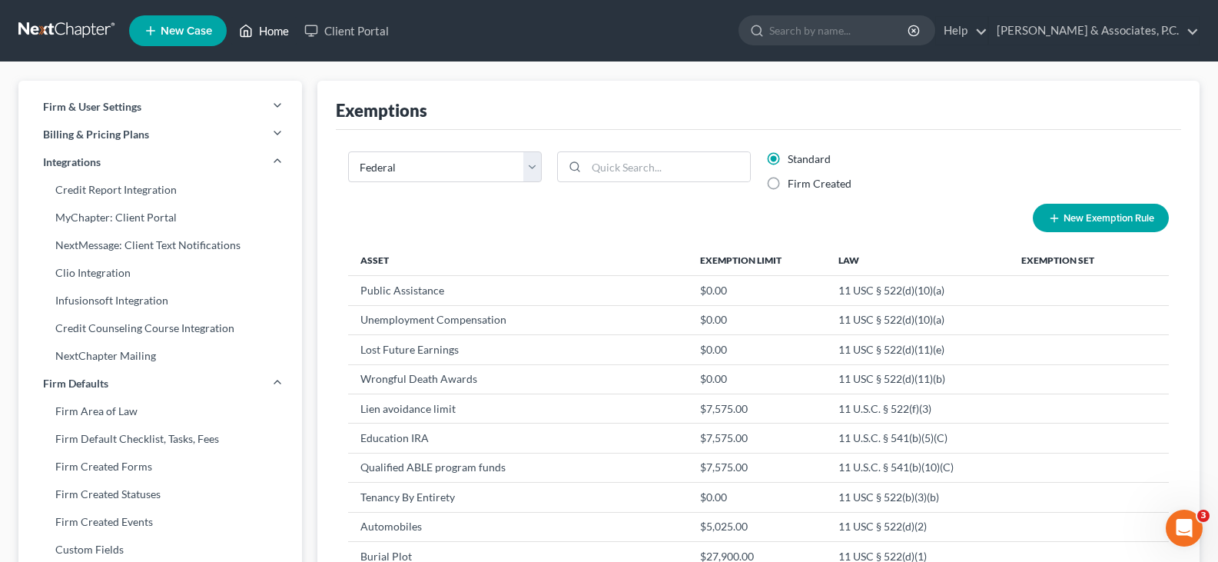
click at [274, 31] on link "Home" at bounding box center [263, 31] width 65 height 28
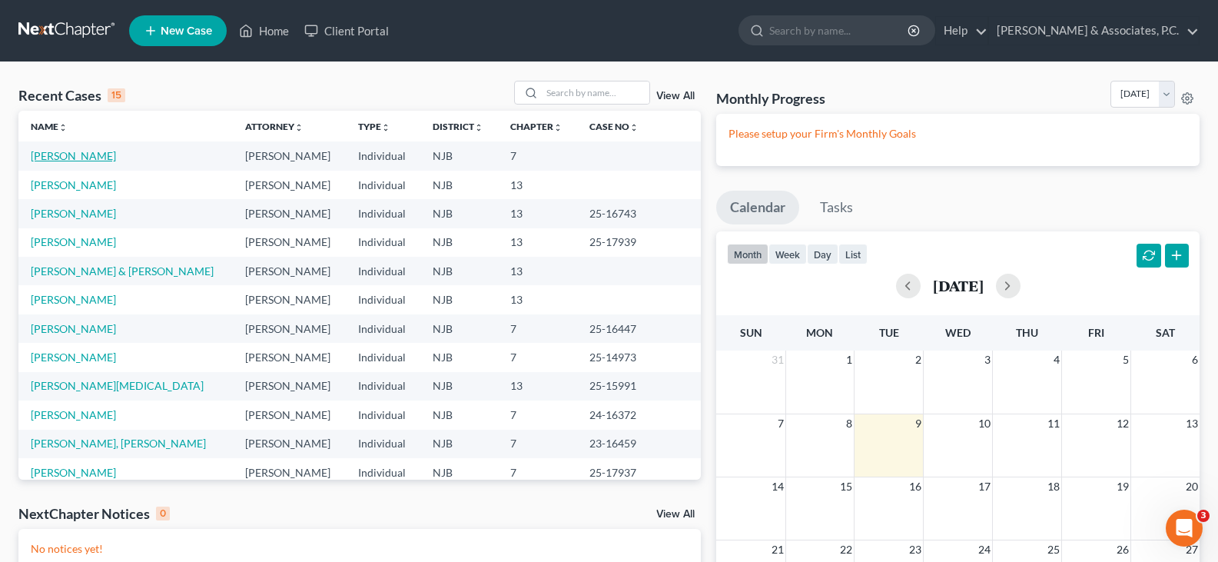
click at [78, 153] on link "LaForte, Erica" at bounding box center [73, 155] width 85 height 13
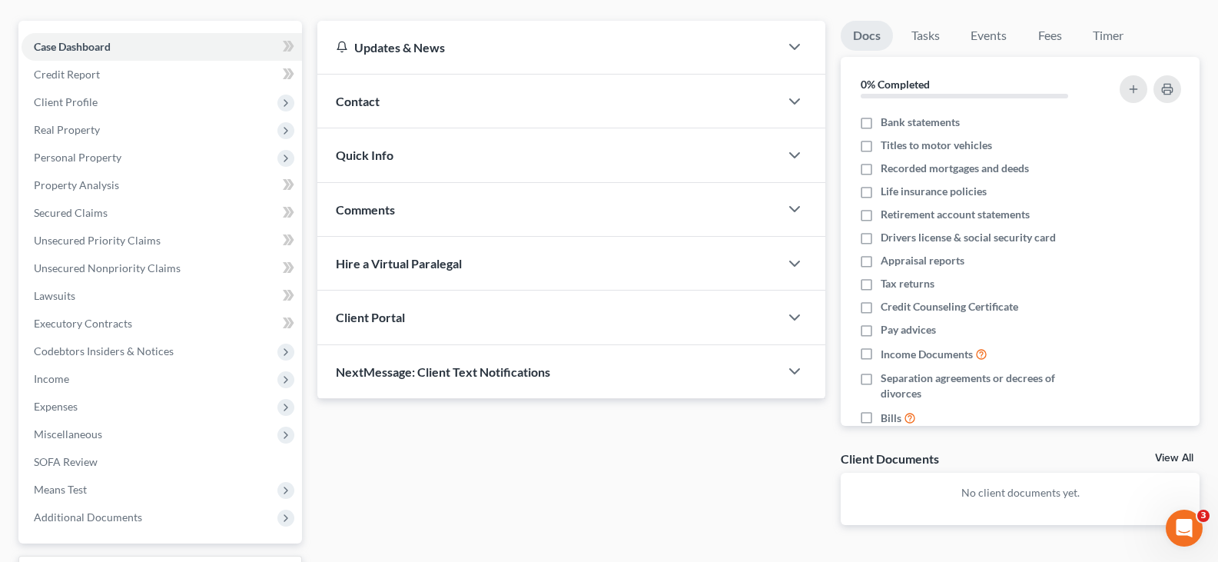
scroll to position [255, 0]
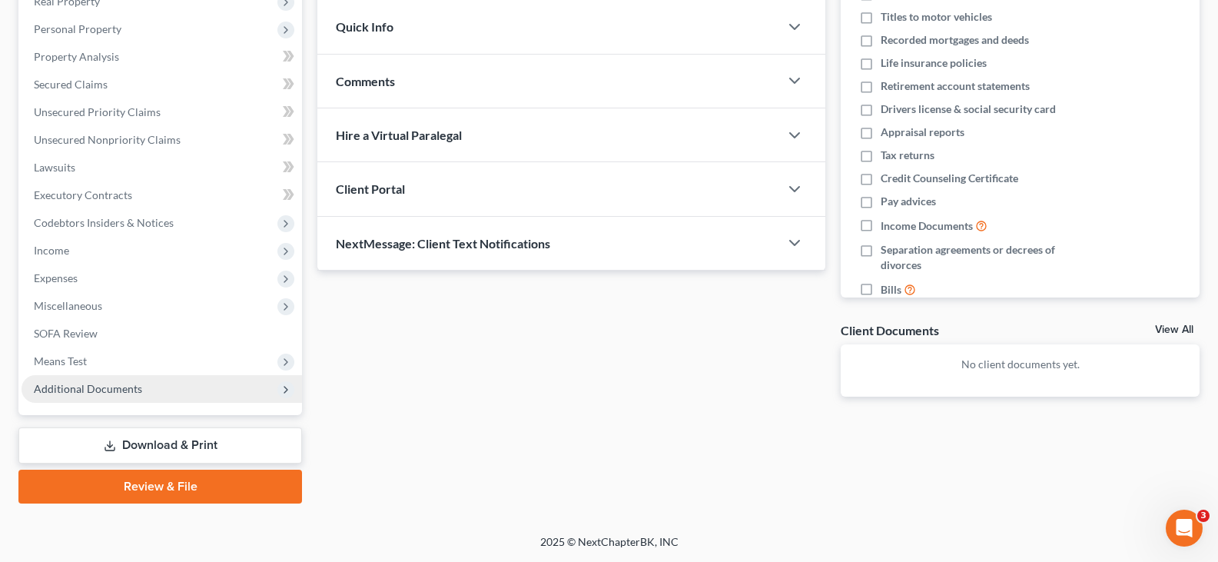
click at [107, 387] on span "Additional Documents" at bounding box center [88, 388] width 108 height 13
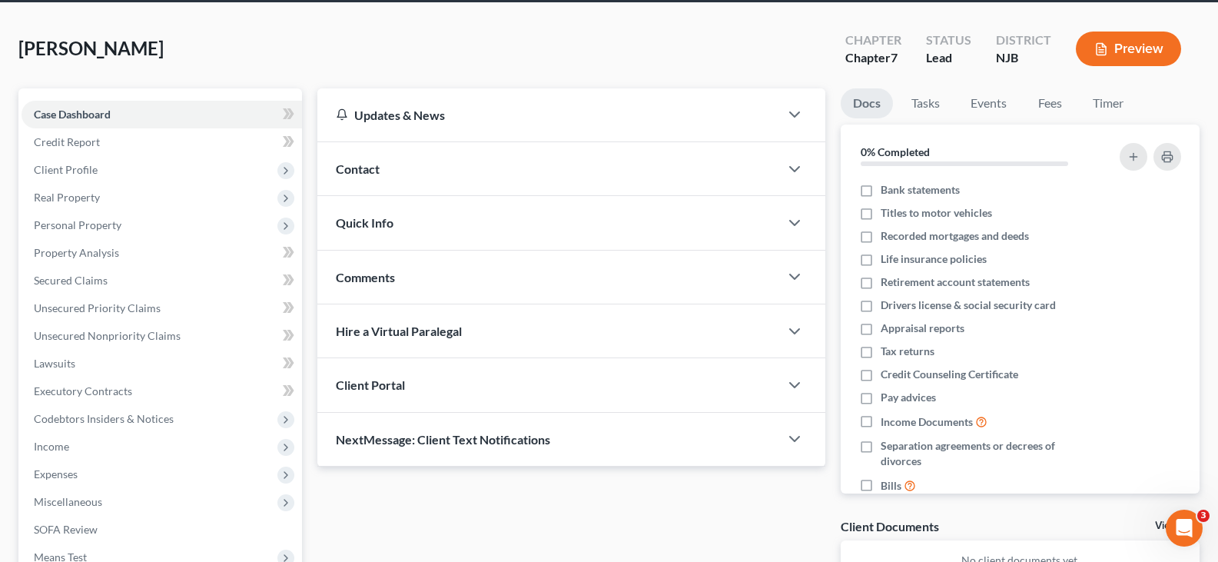
scroll to position [9, 0]
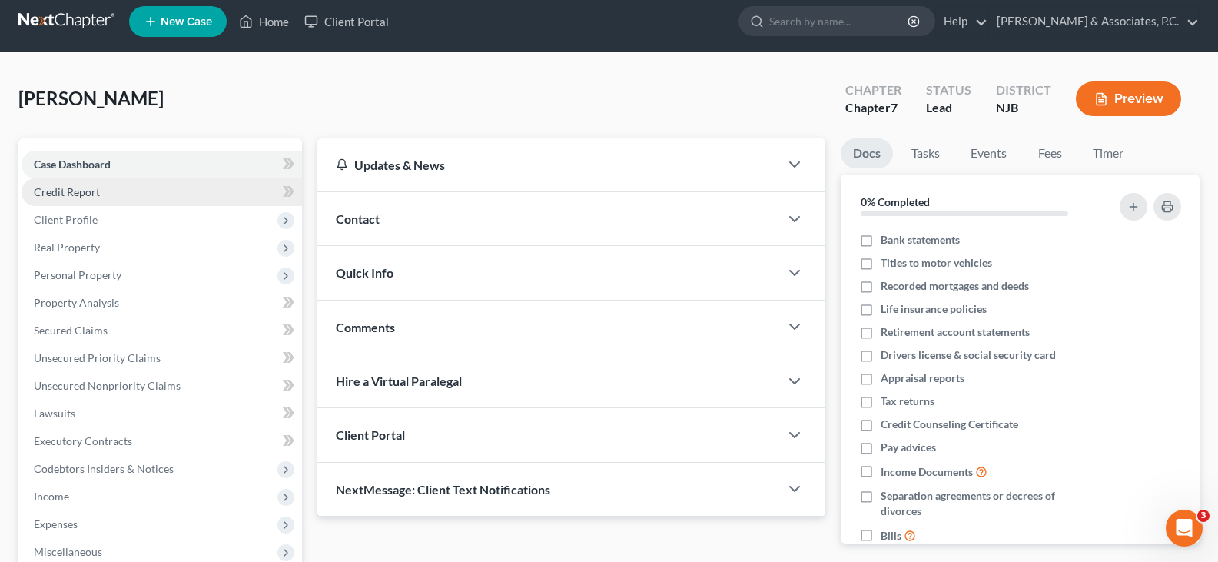
click at [51, 191] on span "Credit Report" at bounding box center [67, 191] width 66 height 13
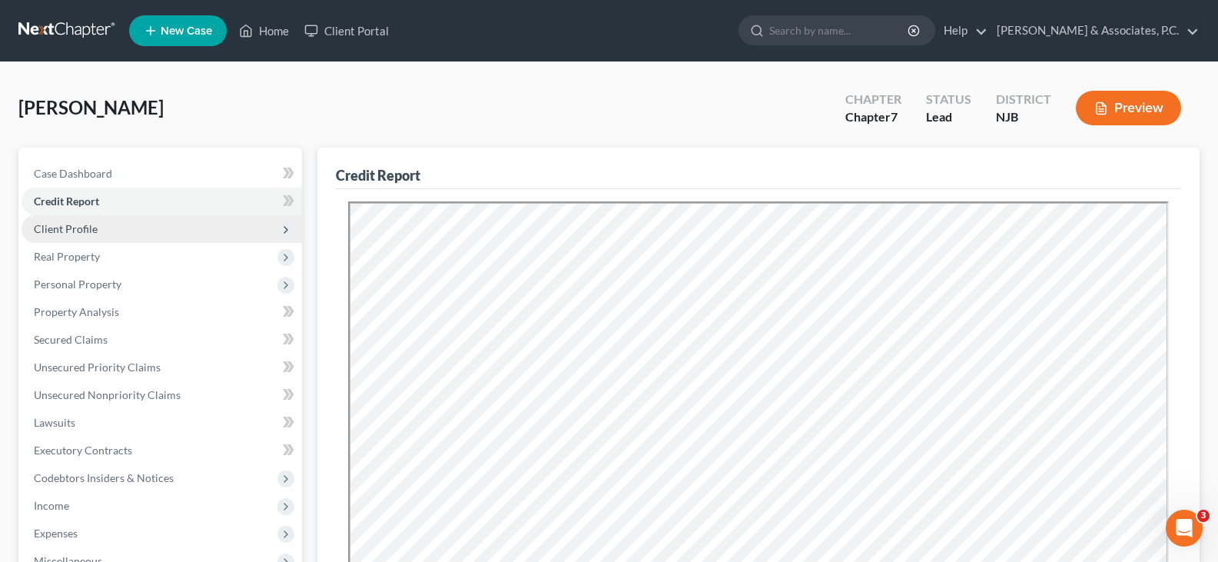
click at [75, 230] on span "Client Profile" at bounding box center [66, 228] width 64 height 13
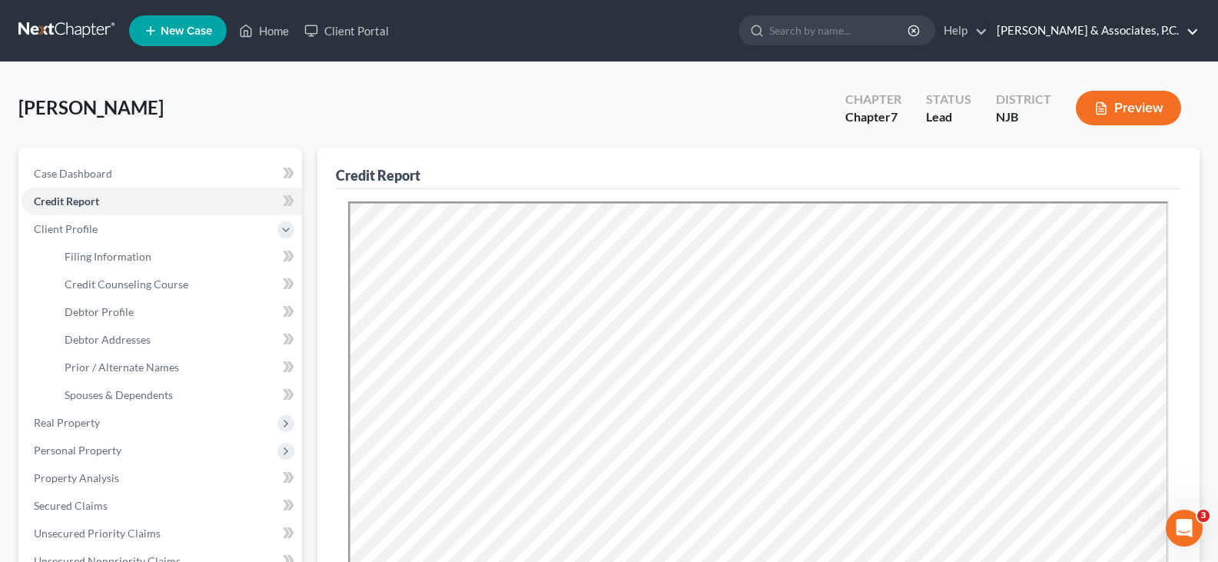
click at [1096, 24] on link "[PERSON_NAME] & Associates, P.C." at bounding box center [1094, 31] width 210 height 28
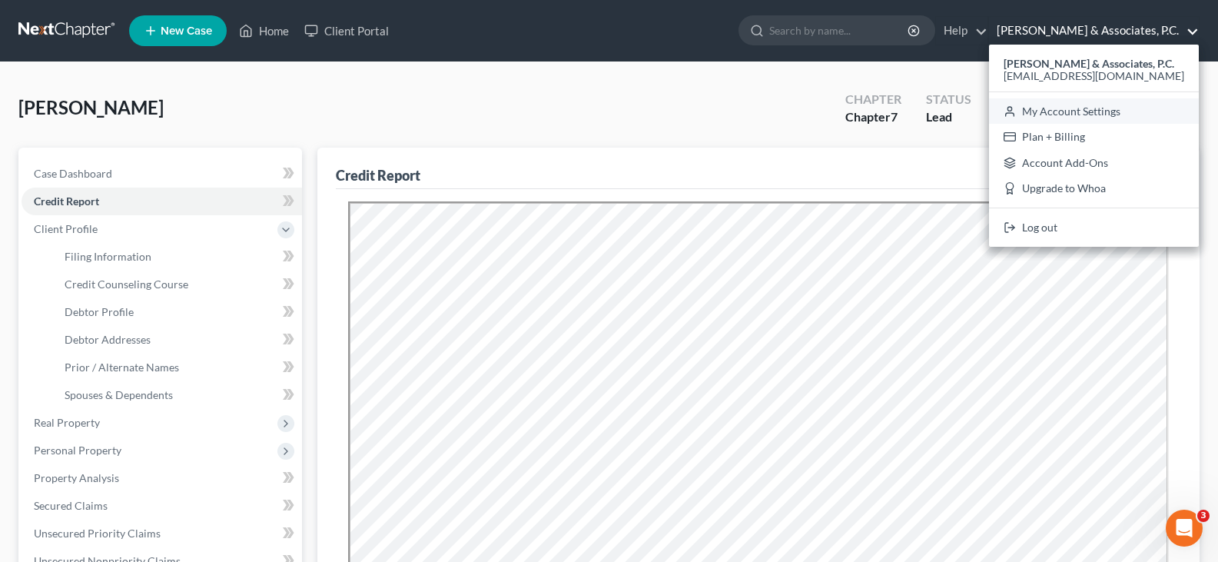
click at [1075, 112] on link "My Account Settings" at bounding box center [1094, 111] width 210 height 26
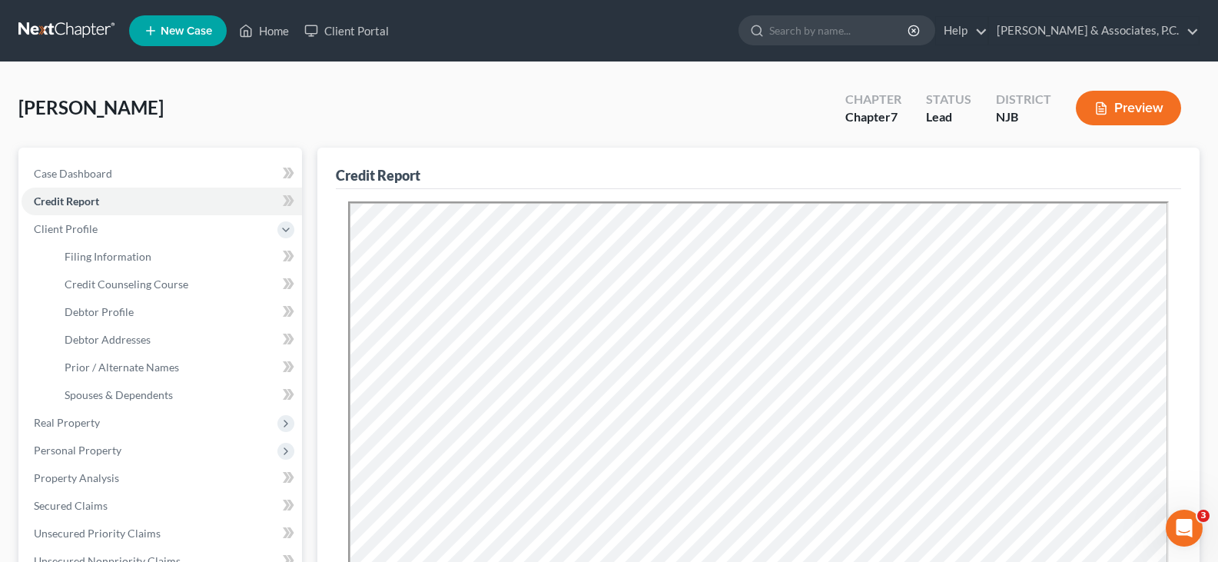
select select "51"
select select "24"
select select "33"
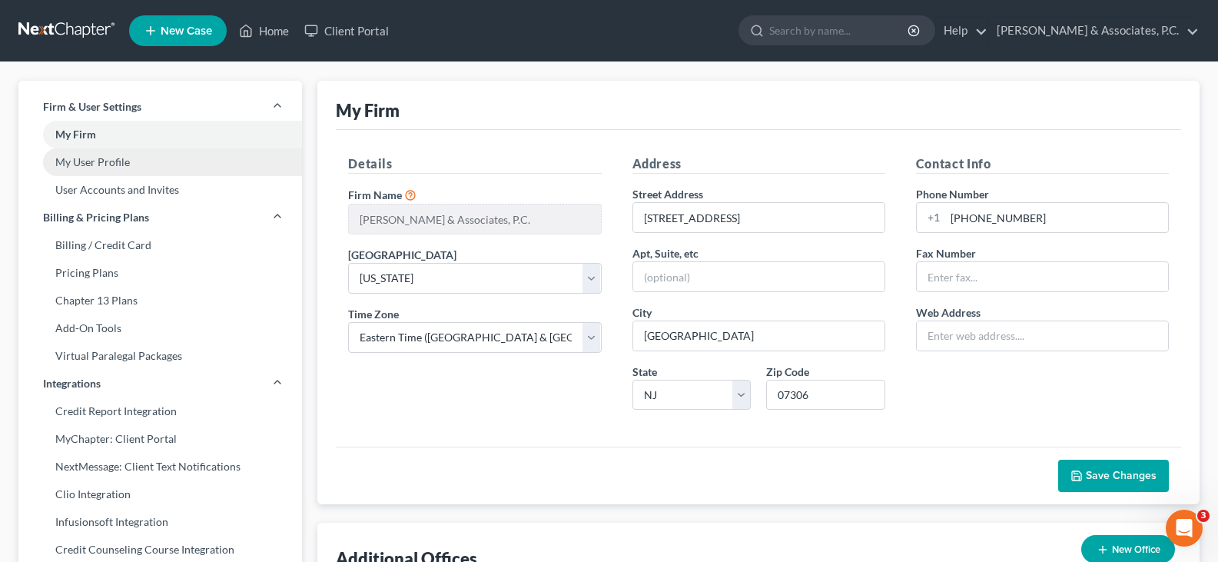
click at [74, 163] on link "My User Profile" at bounding box center [159, 162] width 283 height 28
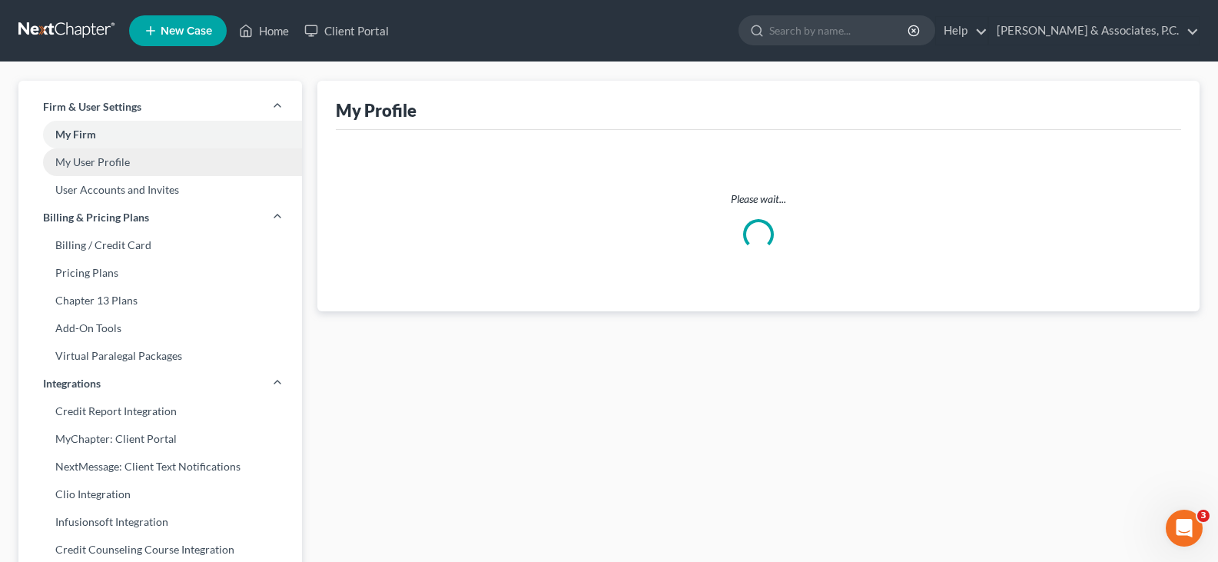
select select "33"
select select "paralegal"
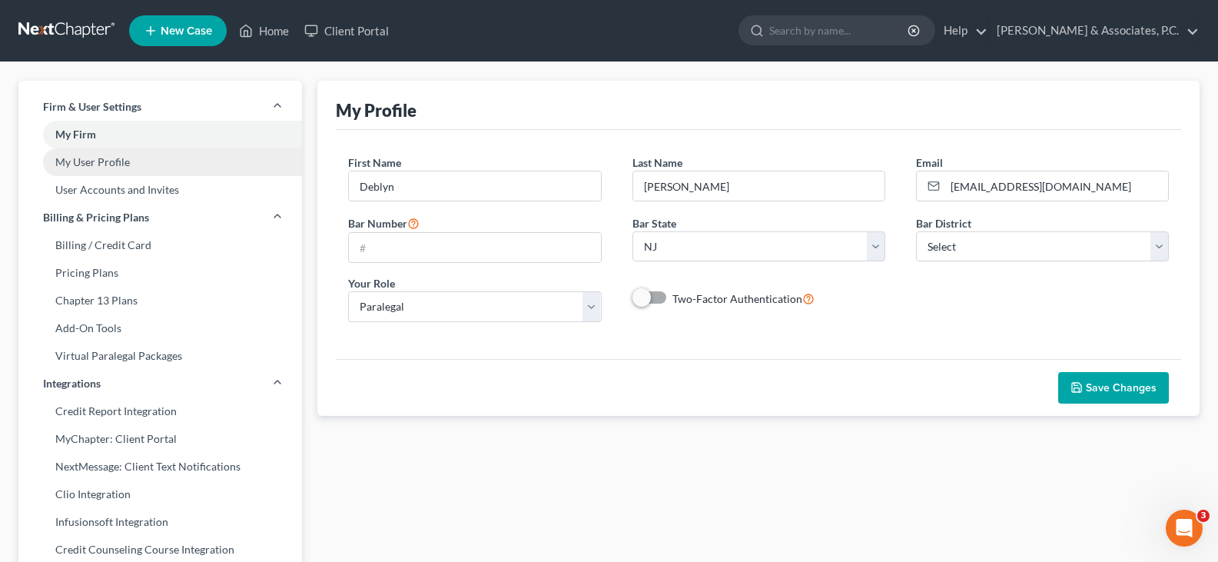
click at [88, 165] on link "My User Profile" at bounding box center [159, 162] width 283 height 28
click at [85, 187] on link "User Accounts and Invites" at bounding box center [159, 190] width 283 height 28
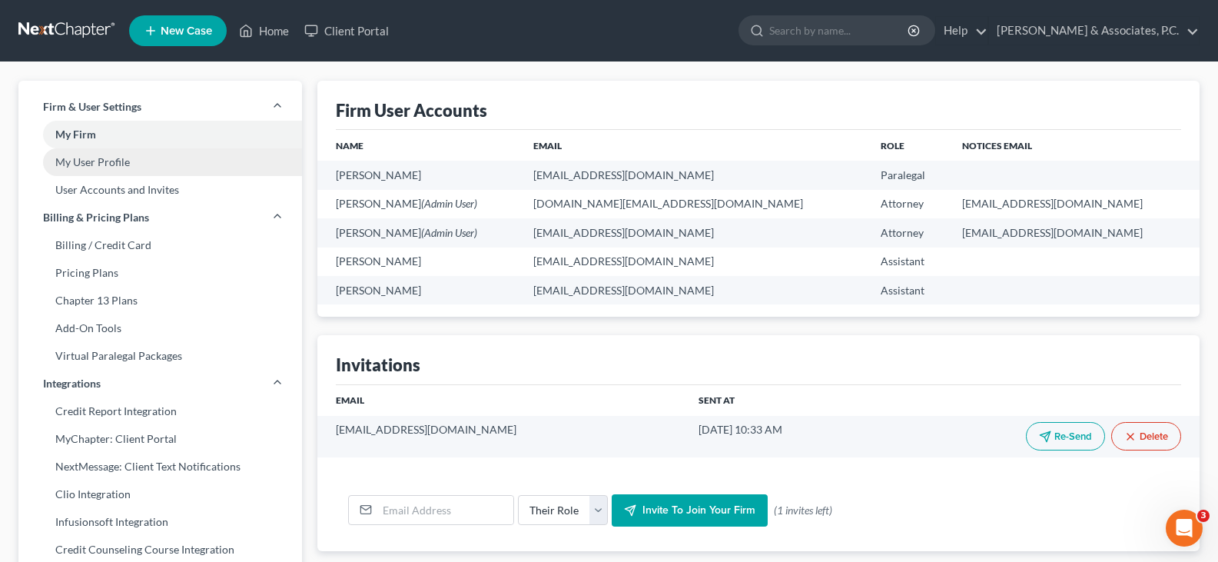
click at [81, 152] on link "My User Profile" at bounding box center [159, 162] width 283 height 28
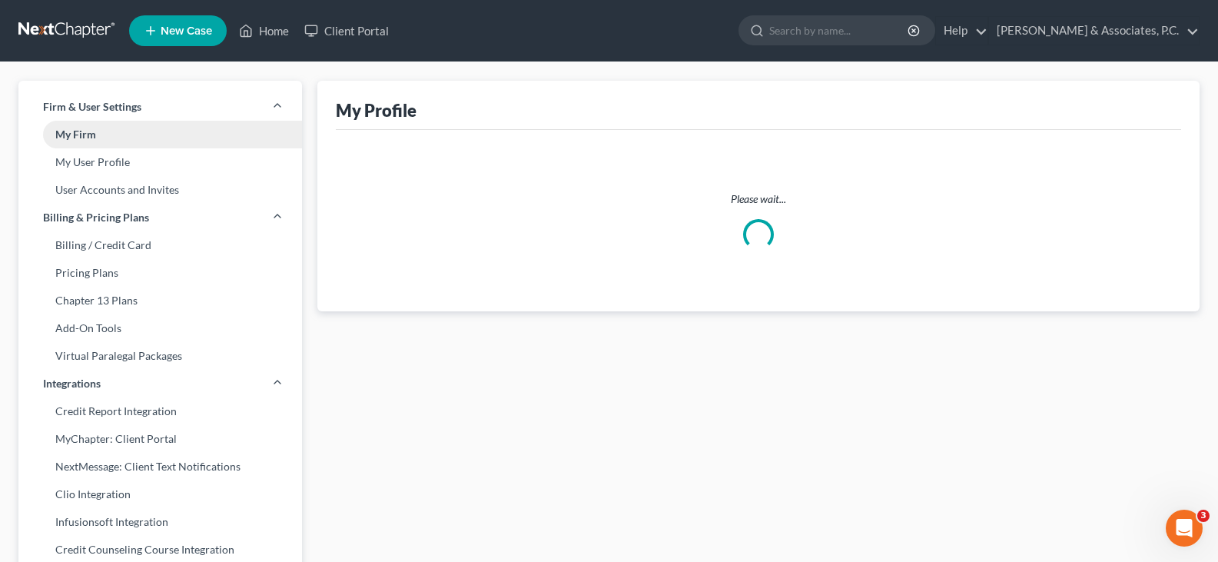
select select "33"
select select "paralegal"
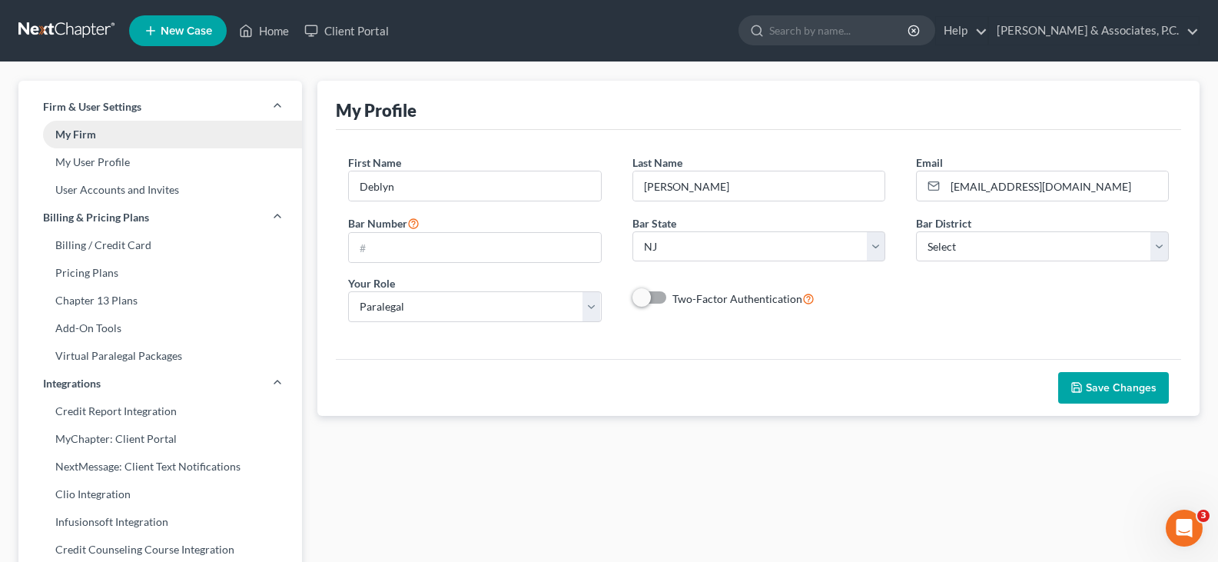
click at [78, 128] on link "My Firm" at bounding box center [159, 135] width 283 height 28
select select "51"
select select "24"
select select "33"
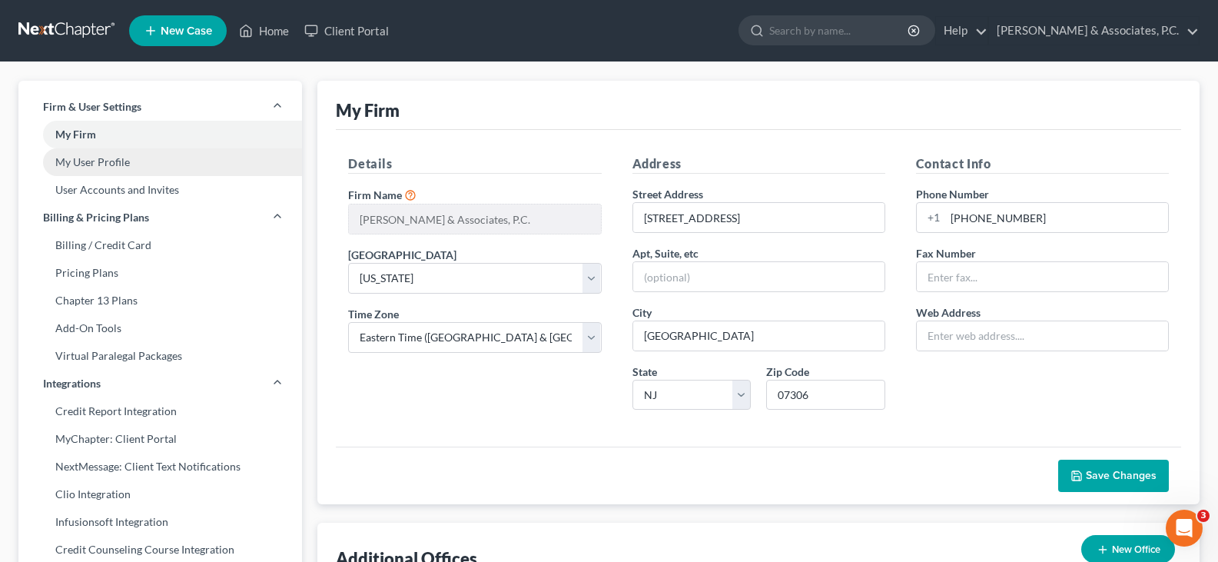
click at [72, 163] on link "My User Profile" at bounding box center [159, 162] width 283 height 28
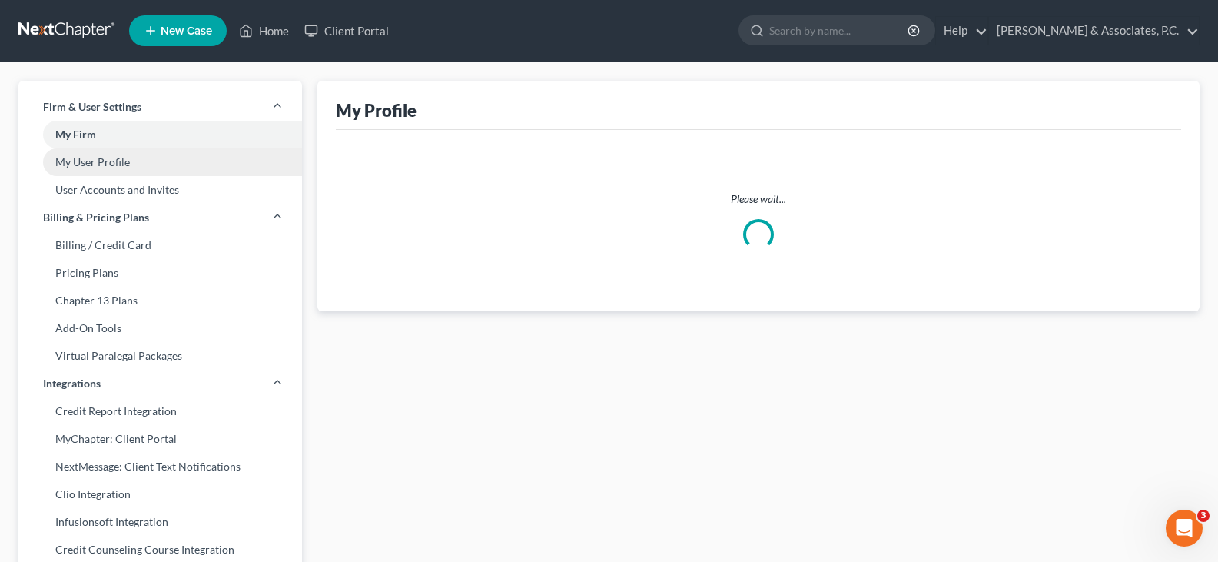
select select "33"
select select "paralegal"
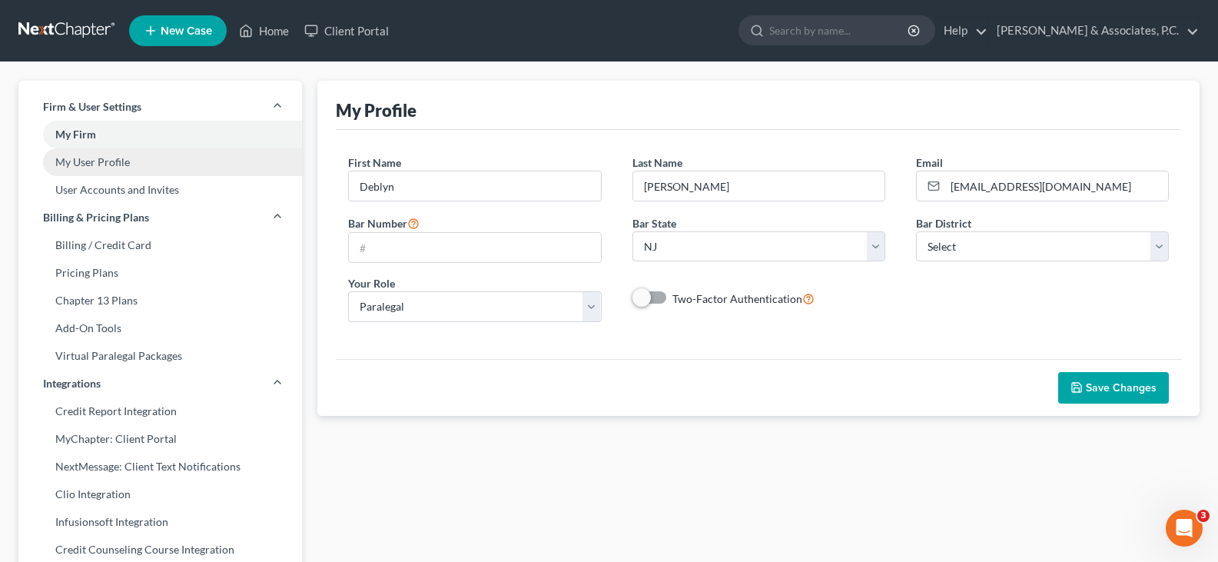
click at [83, 161] on link "My User Profile" at bounding box center [159, 162] width 283 height 28
click at [78, 161] on link "My User Profile" at bounding box center [159, 162] width 283 height 28
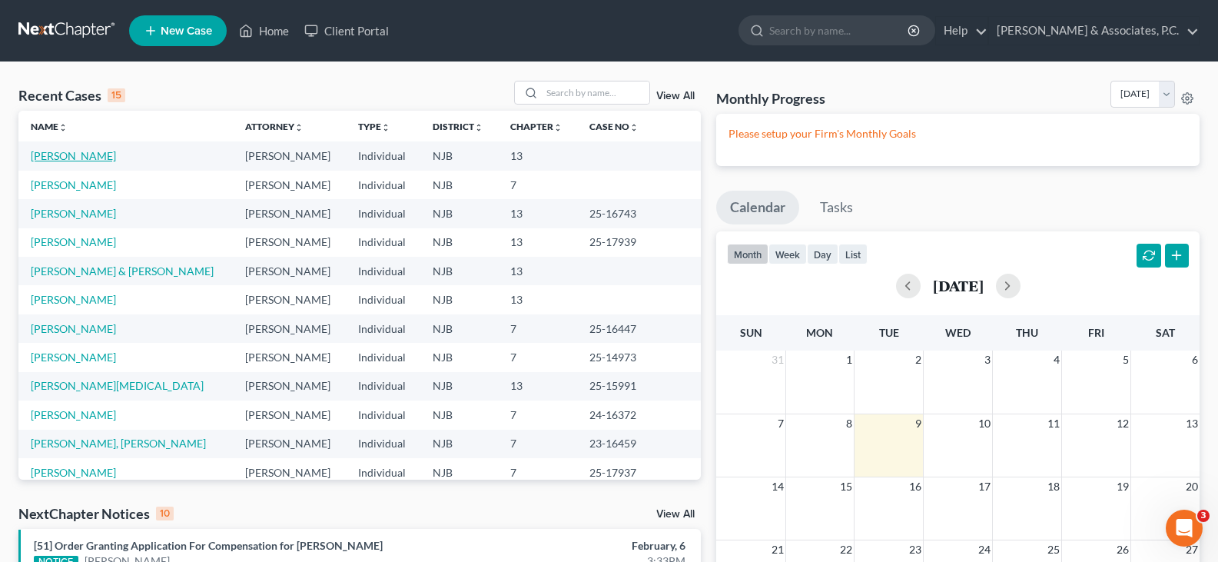
click at [77, 156] on link "[PERSON_NAME]" at bounding box center [73, 155] width 85 height 13
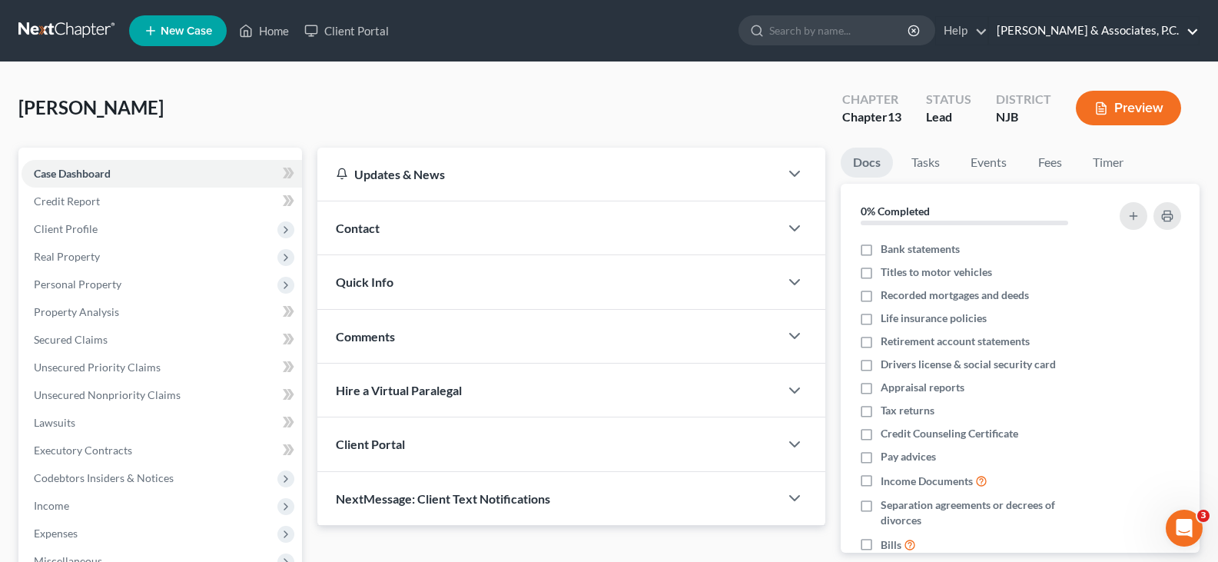
click at [1099, 27] on link "[PERSON_NAME] & Associates, P.C." at bounding box center [1094, 31] width 210 height 28
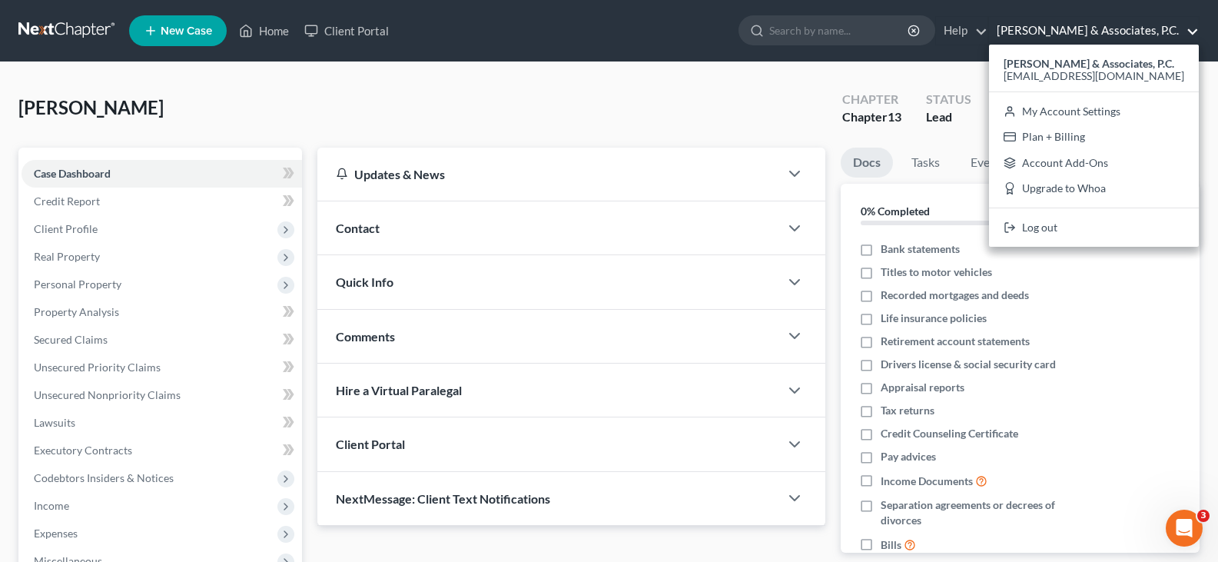
click at [628, 90] on div "Jacobs, Jeffrey Upgraded Chapter Chapter 13 Status Lead District NJB Preview" at bounding box center [608, 114] width 1181 height 67
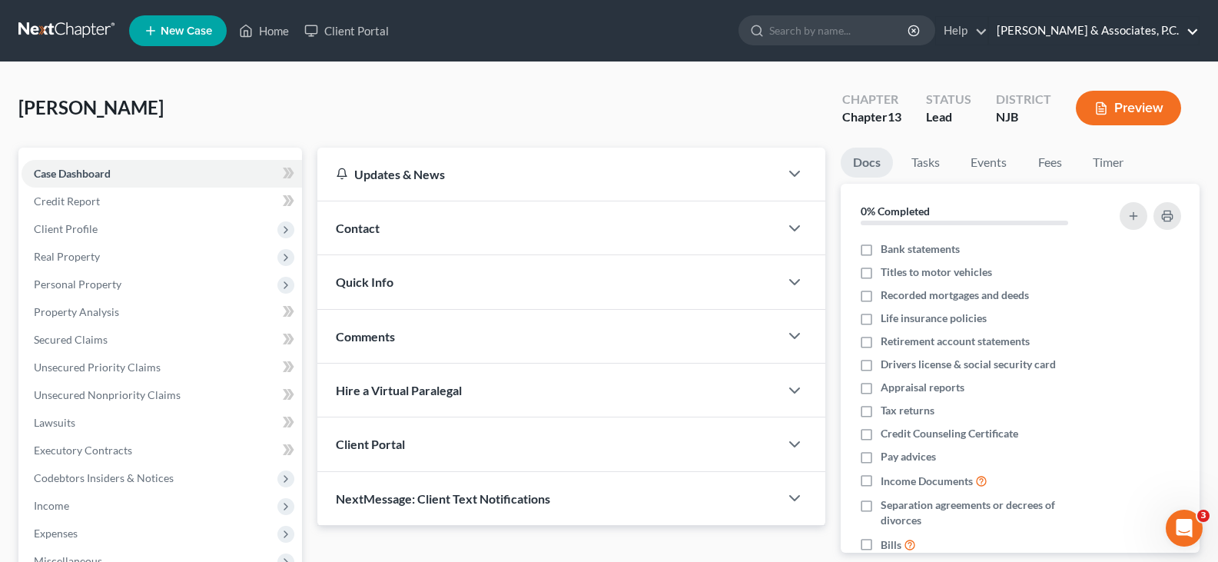
click at [1139, 31] on link "[PERSON_NAME] & Associates, P.C." at bounding box center [1094, 31] width 210 height 28
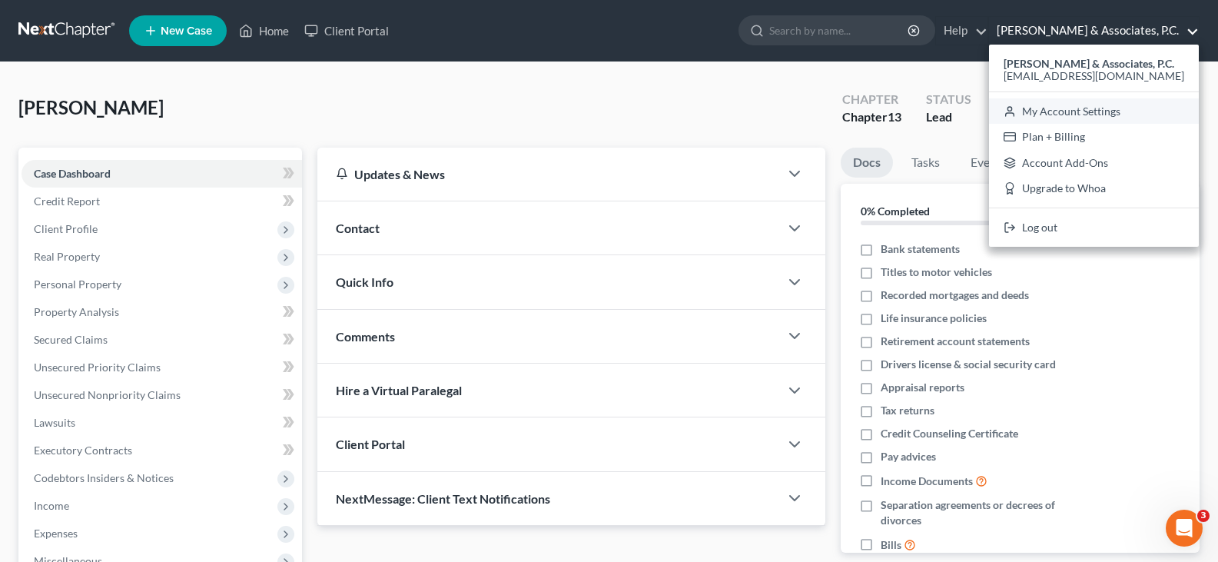
click at [1079, 112] on link "My Account Settings" at bounding box center [1094, 111] width 210 height 26
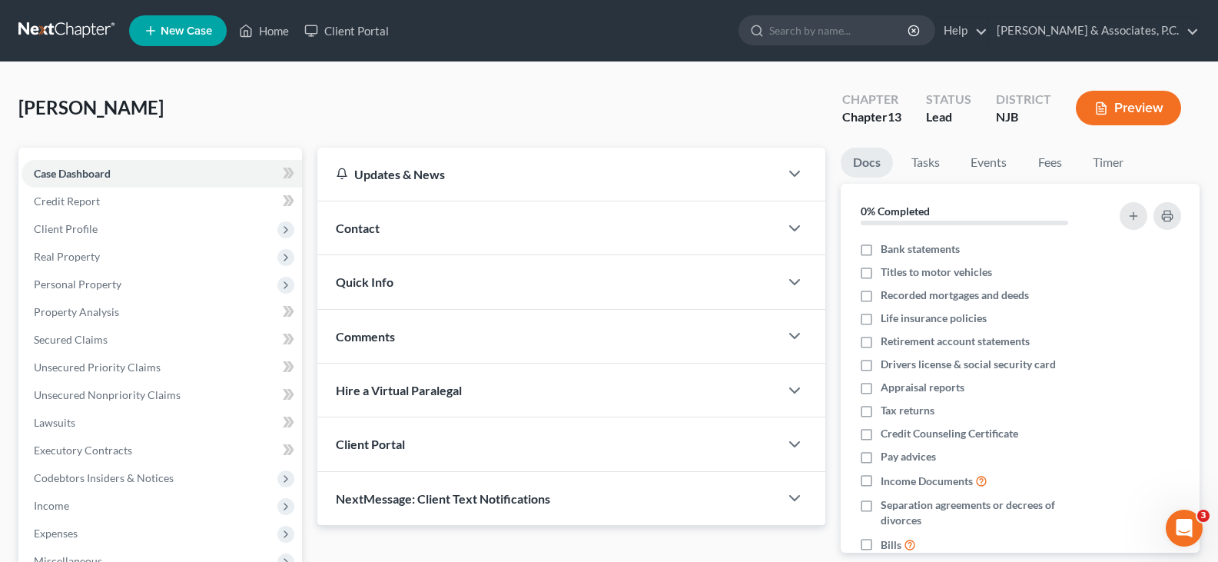
select select "51"
select select "24"
select select "33"
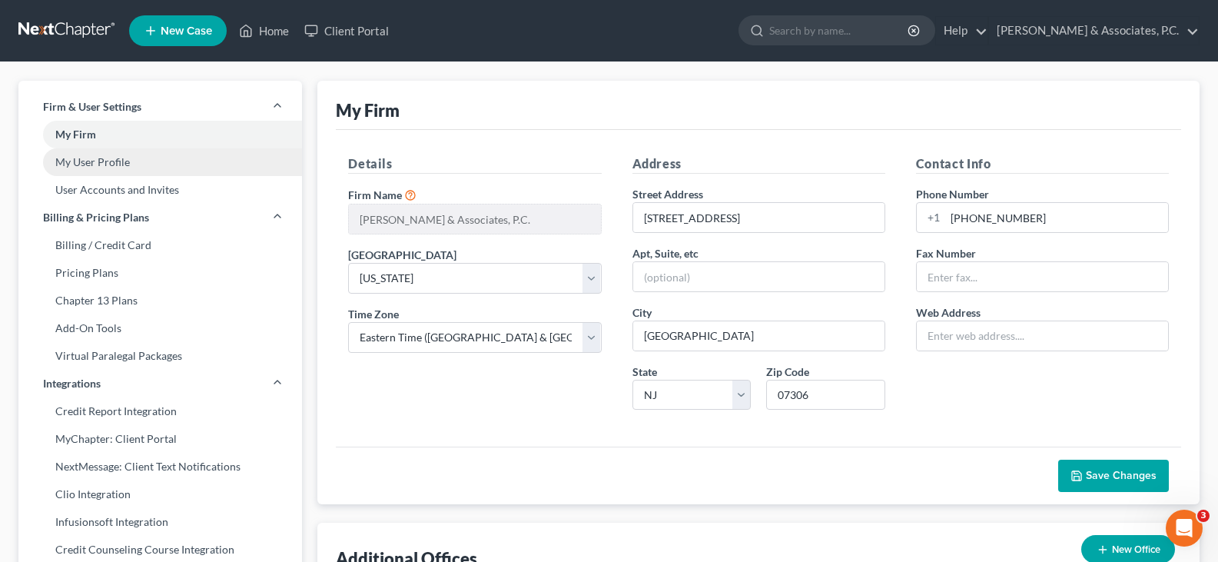
click at [83, 165] on link "My User Profile" at bounding box center [159, 162] width 283 height 28
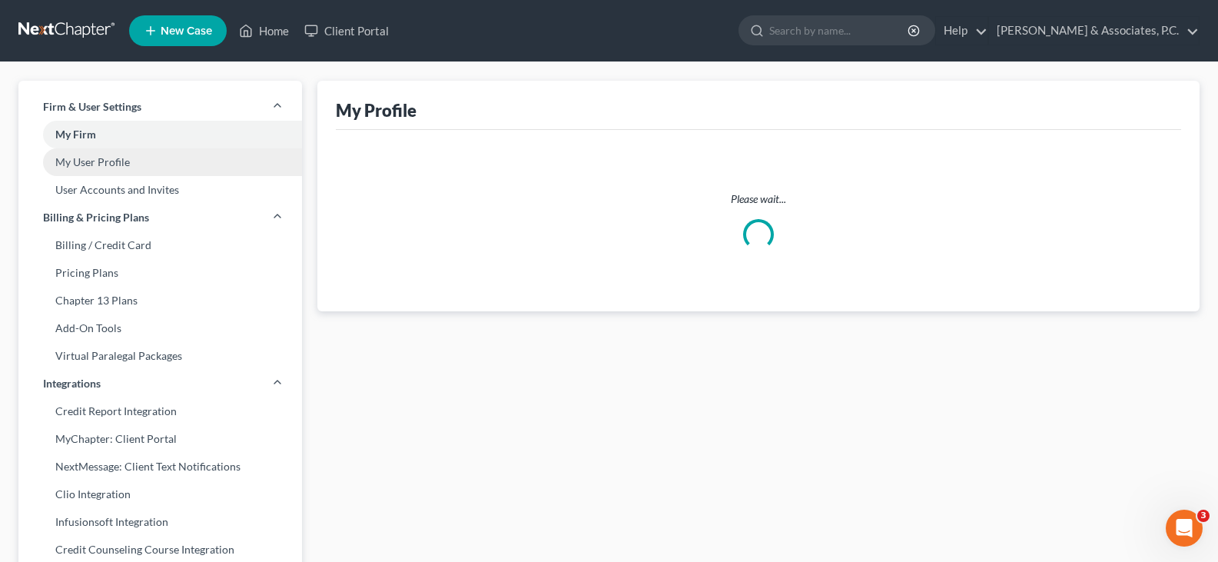
select select "33"
select select "paralegal"
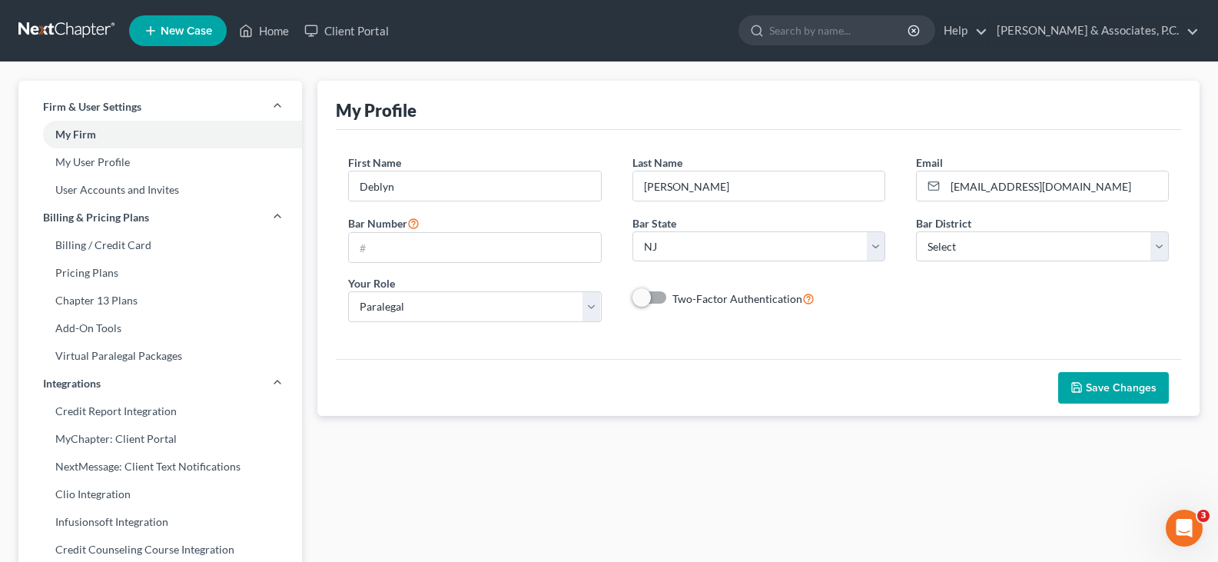
click at [672, 297] on label "Two-Factor Authentication" at bounding box center [743, 299] width 142 height 18
click at [678, 297] on input "Two-Factor Authentication" at bounding box center [683, 295] width 10 height 10
click at [672, 297] on label "Two-Factor Authentication" at bounding box center [743, 299] width 142 height 18
click at [678, 297] on input "Two-Factor Authentication" at bounding box center [683, 295] width 10 height 10
checkbox input "false"
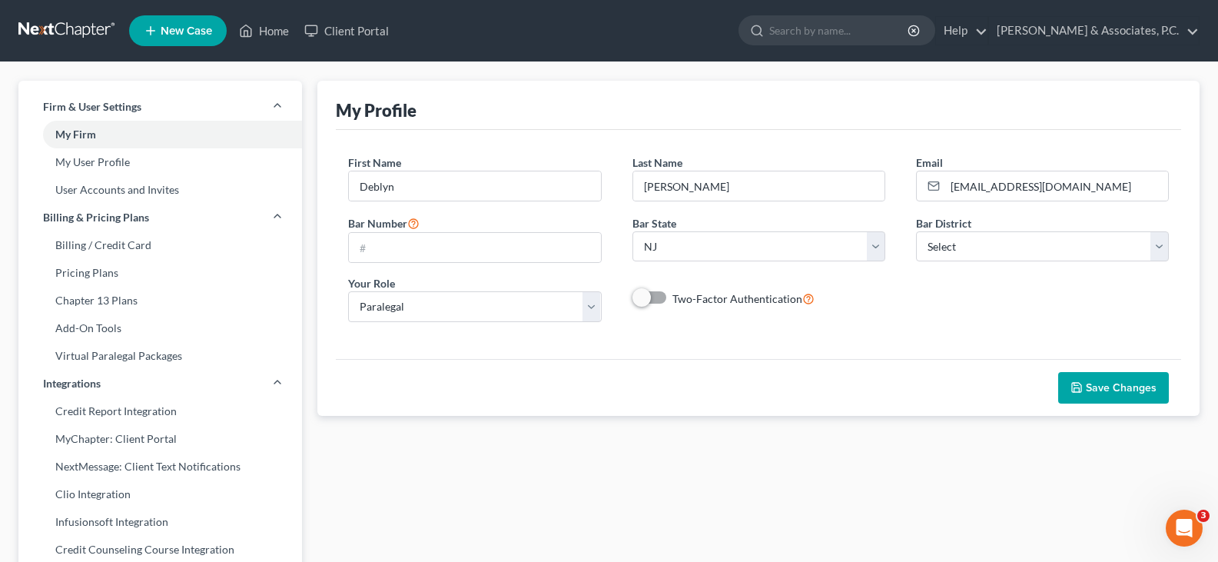
click at [1122, 387] on span "Save Changes" at bounding box center [1121, 387] width 71 height 13
click at [94, 160] on link "My User Profile" at bounding box center [159, 162] width 283 height 28
click at [86, 136] on link "My Firm" at bounding box center [159, 135] width 283 height 28
select select "51"
select select "24"
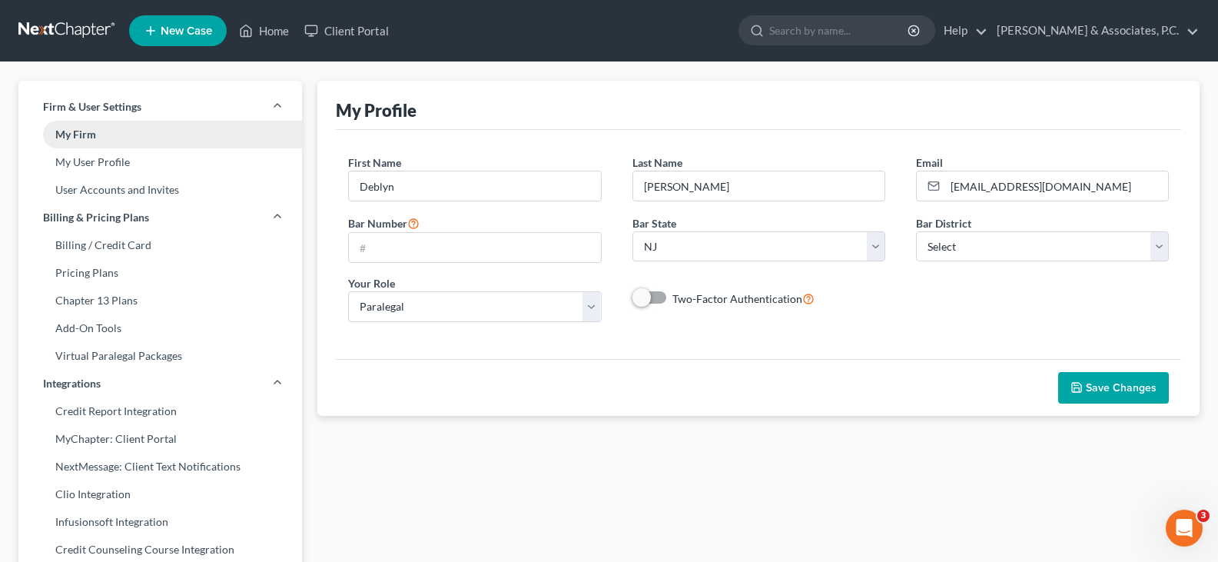
select select "33"
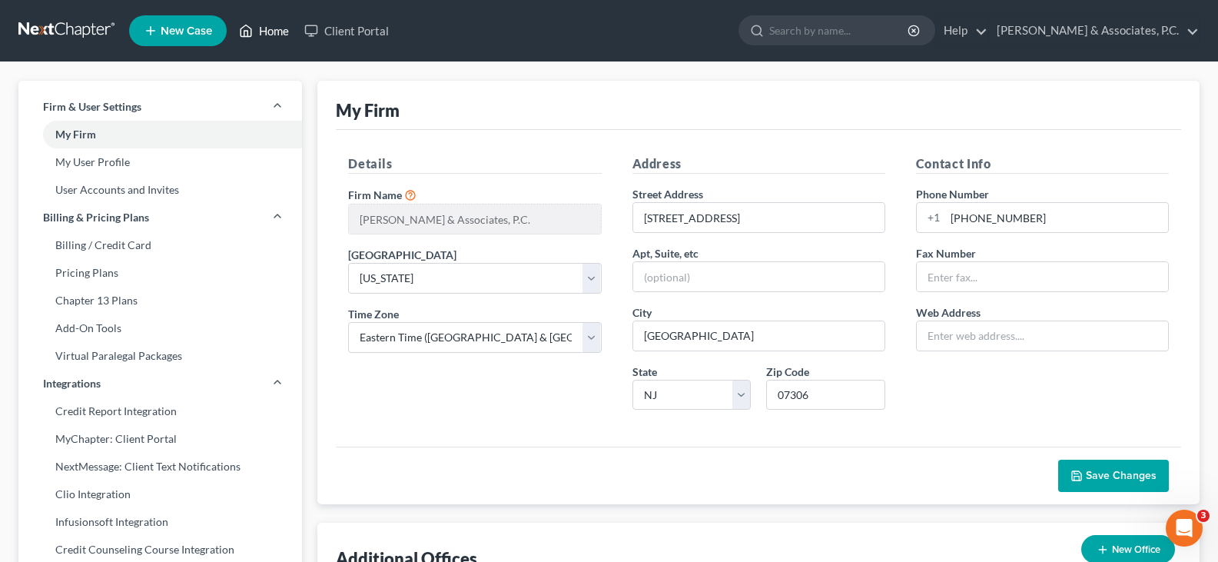
click at [273, 25] on link "Home" at bounding box center [263, 31] width 65 height 28
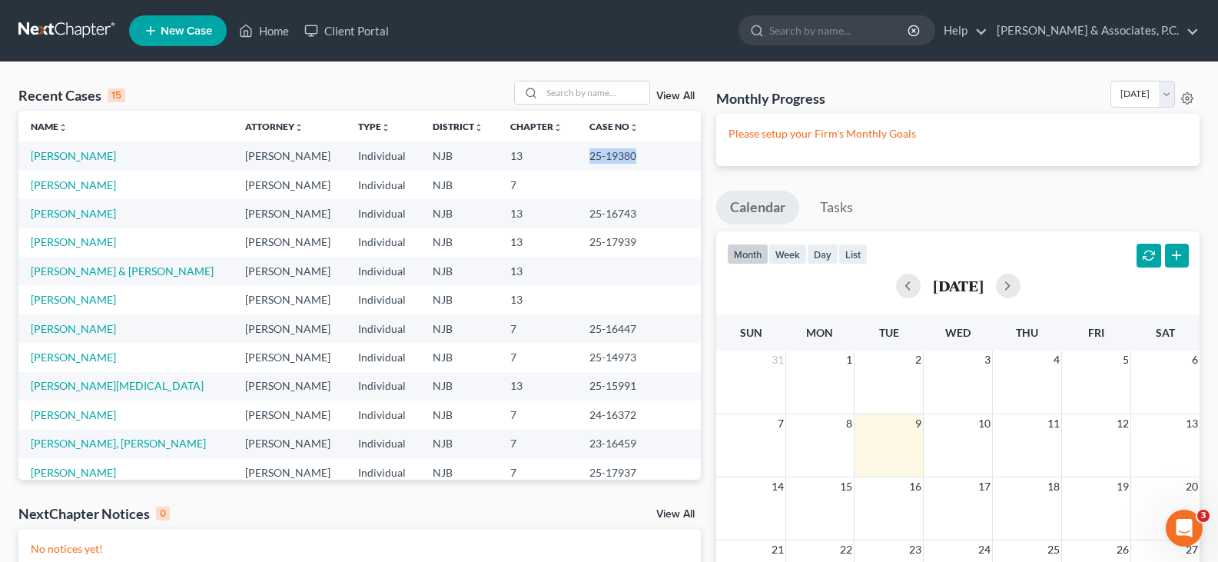
drag, startPoint x: 606, startPoint y: 154, endPoint x: 654, endPoint y: 154, distance: 47.6
click at [654, 154] on td "25-19380" at bounding box center [639, 155] width 124 height 28
copy td "25-19380"
